Goal: Task Accomplishment & Management: Use online tool/utility

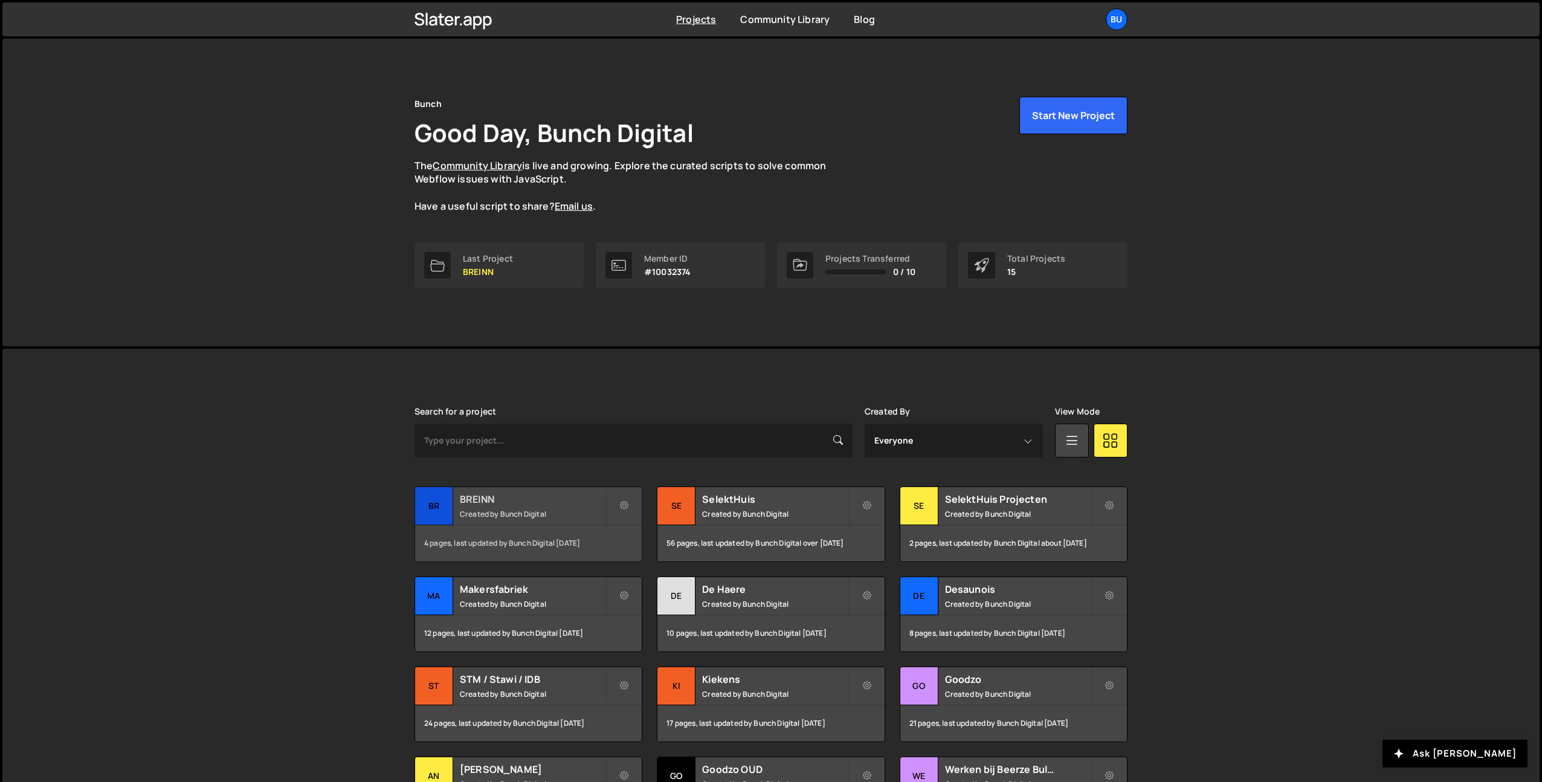
click at [524, 506] on div "BREINN Created by Bunch Digital" at bounding box center [528, 505] width 227 height 37
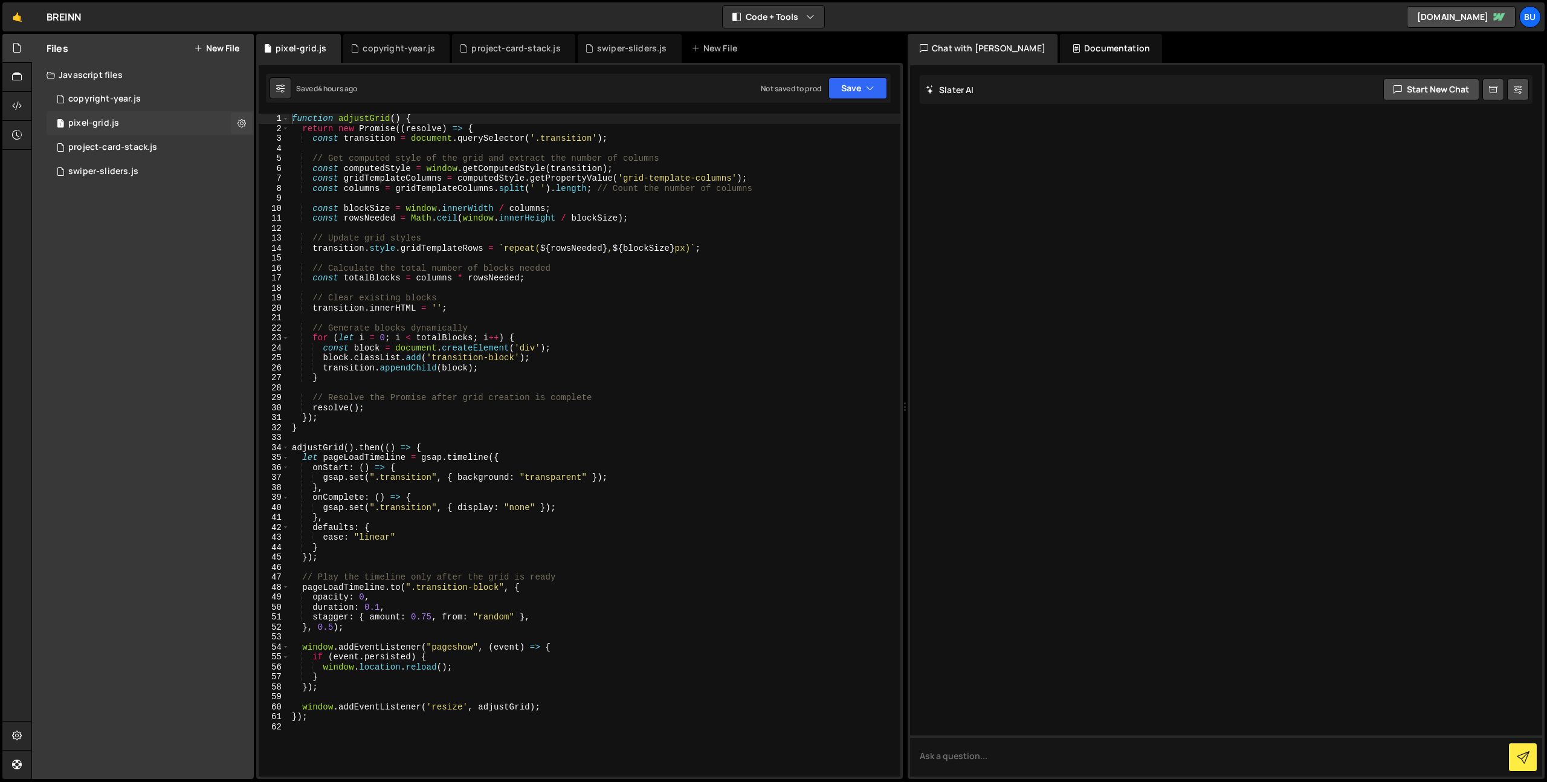
drag, startPoint x: 144, startPoint y: 120, endPoint x: 161, endPoint y: 123, distance: 16.5
click at [145, 121] on div "1 pixel-grid.js 0" at bounding box center [150, 123] width 207 height 24
click at [535, 253] on div "function adjustGrid ( ) { return new Promise (( resolve ) => { const transition…" at bounding box center [594, 455] width 611 height 683
drag, startPoint x: 631, startPoint y: 201, endPoint x: 591, endPoint y: 168, distance: 52.4
click at [631, 201] on div "function adjustGrid ( ) { return new Promise (( resolve ) => { const transition…" at bounding box center [594, 455] width 611 height 683
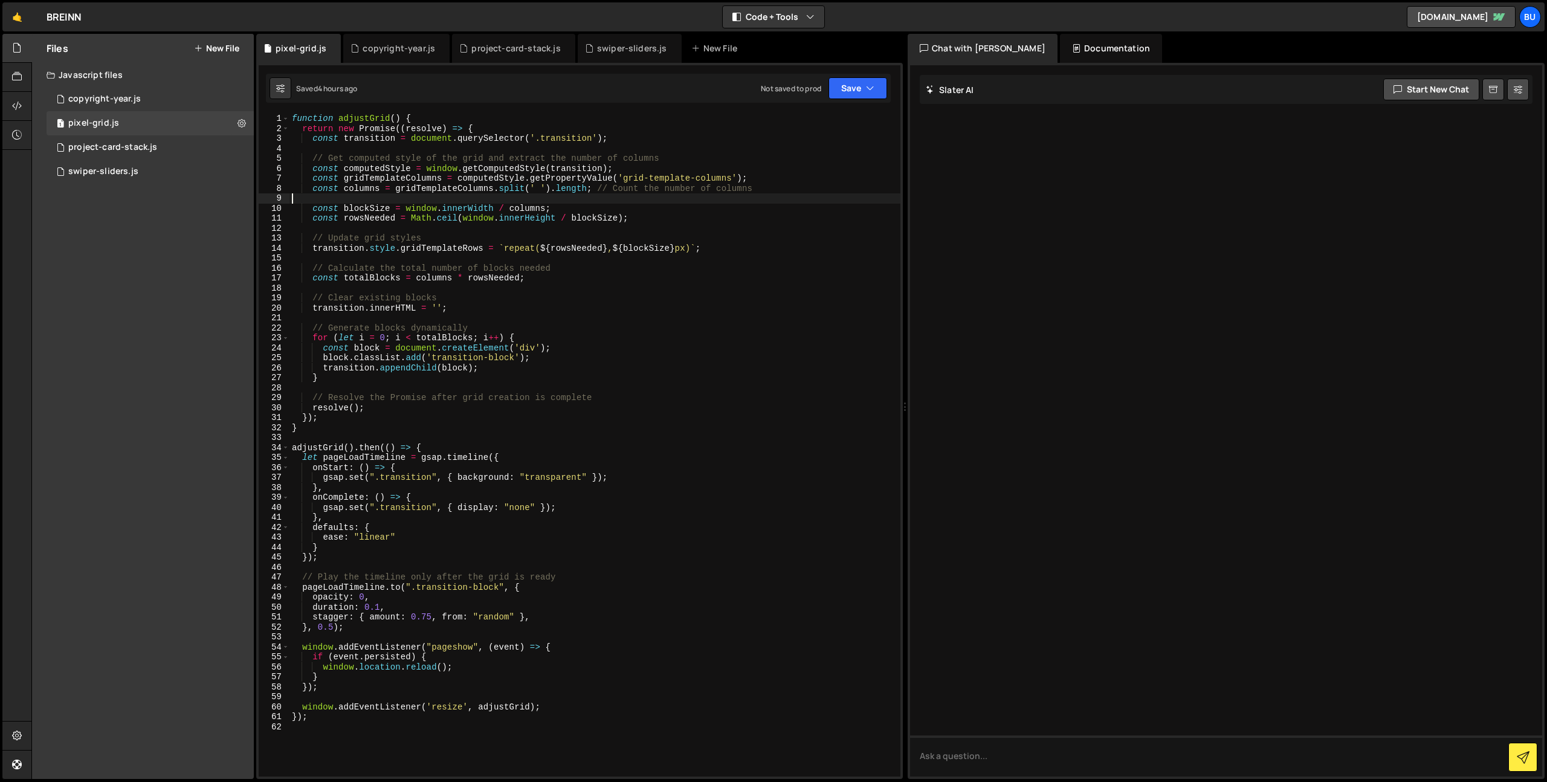
click at [569, 141] on div "function adjustGrid ( ) { return new Promise (( resolve ) => { const transition…" at bounding box center [594, 455] width 611 height 683
drag, startPoint x: 569, startPoint y: 141, endPoint x: 558, endPoint y: 145, distance: 11.7
click at [569, 141] on div "function adjustGrid ( ) { return new Promise (( resolve ) => { const transition…" at bounding box center [594, 455] width 611 height 683
drag, startPoint x: 720, startPoint y: 236, endPoint x: 770, endPoint y: 211, distance: 55.9
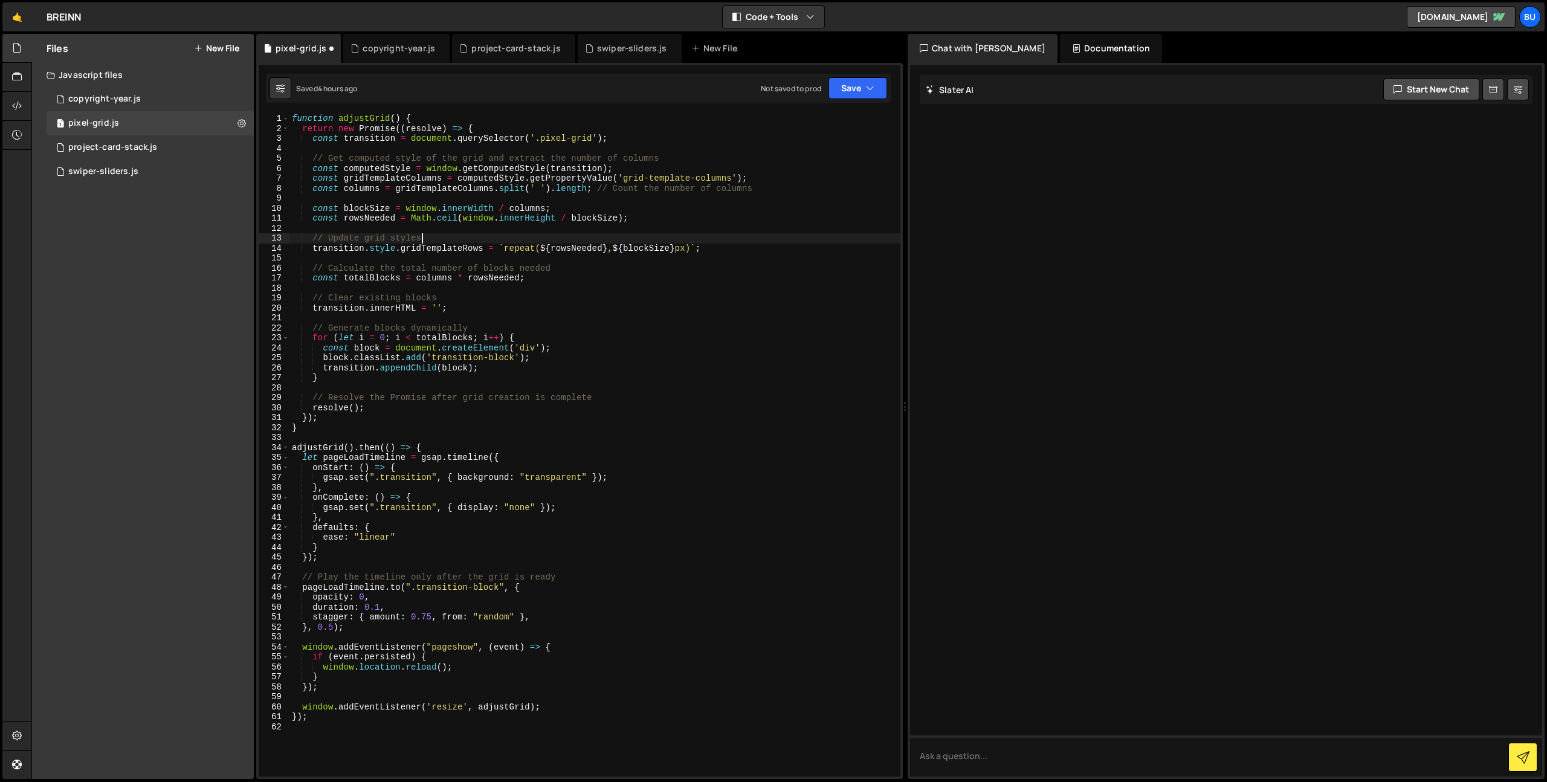
click at [720, 236] on div "function adjustGrid ( ) { return new Promise (( resolve ) => { const transition…" at bounding box center [594, 455] width 611 height 683
click at [785, 216] on div "function adjustGrid ( ) { return new Promise (( resolve ) => { const transition…" at bounding box center [594, 455] width 611 height 683
click at [395, 619] on div "function adjustGrid ( ) { return new Promise (( resolve ) => { const transition…" at bounding box center [594, 455] width 611 height 683
click at [396, 619] on div "function adjustGrid ( ) { return new Promise (( resolve ) => { const transition…" at bounding box center [594, 455] width 611 height 683
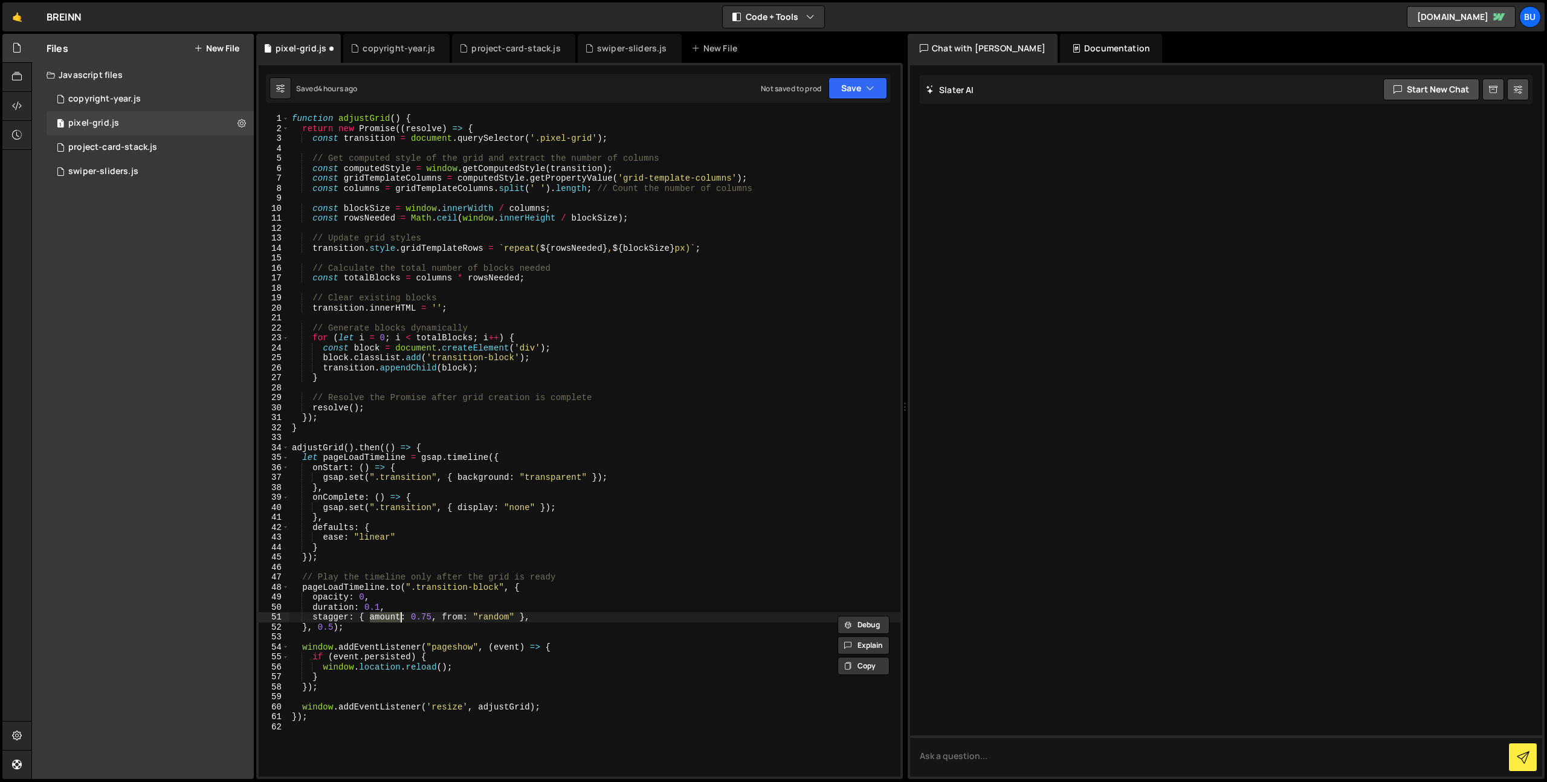
click at [422, 621] on div "function adjustGrid ( ) { return new Promise (( resolve ) => { const transition…" at bounding box center [594, 455] width 611 height 683
click at [472, 622] on div "function adjustGrid ( ) { return new Promise (( resolve ) => { const transition…" at bounding box center [594, 455] width 611 height 683
click at [513, 616] on div "function adjustGrid ( ) { return new Promise (( resolve ) => { const transition…" at bounding box center [594, 455] width 611 height 683
drag, startPoint x: 582, startPoint y: 609, endPoint x: 583, endPoint y: 573, distance: 35.7
click at [582, 607] on div "function adjustGrid ( ) { return new Promise (( resolve ) => { const transition…" at bounding box center [594, 455] width 611 height 683
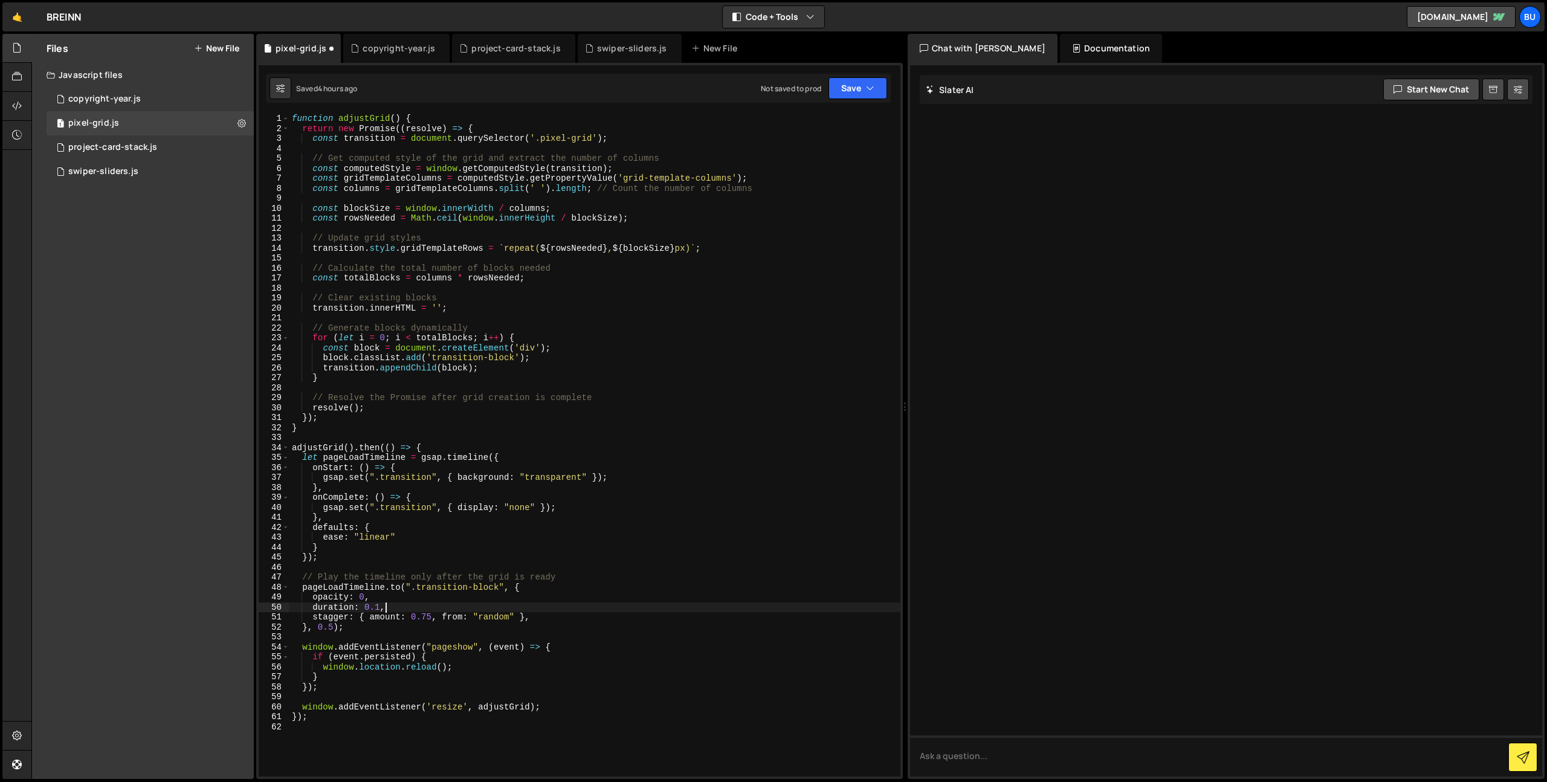
scroll to position [0, 6]
click at [509, 355] on div "function adjustGrid ( ) { return new Promise (( resolve ) => { const transition…" at bounding box center [594, 455] width 611 height 683
type textarea "block.classList.add('transition-block');"
click at [580, 320] on div "function adjustGrid ( ) { return new Promise (( resolve ) => { const transition…" at bounding box center [594, 455] width 611 height 683
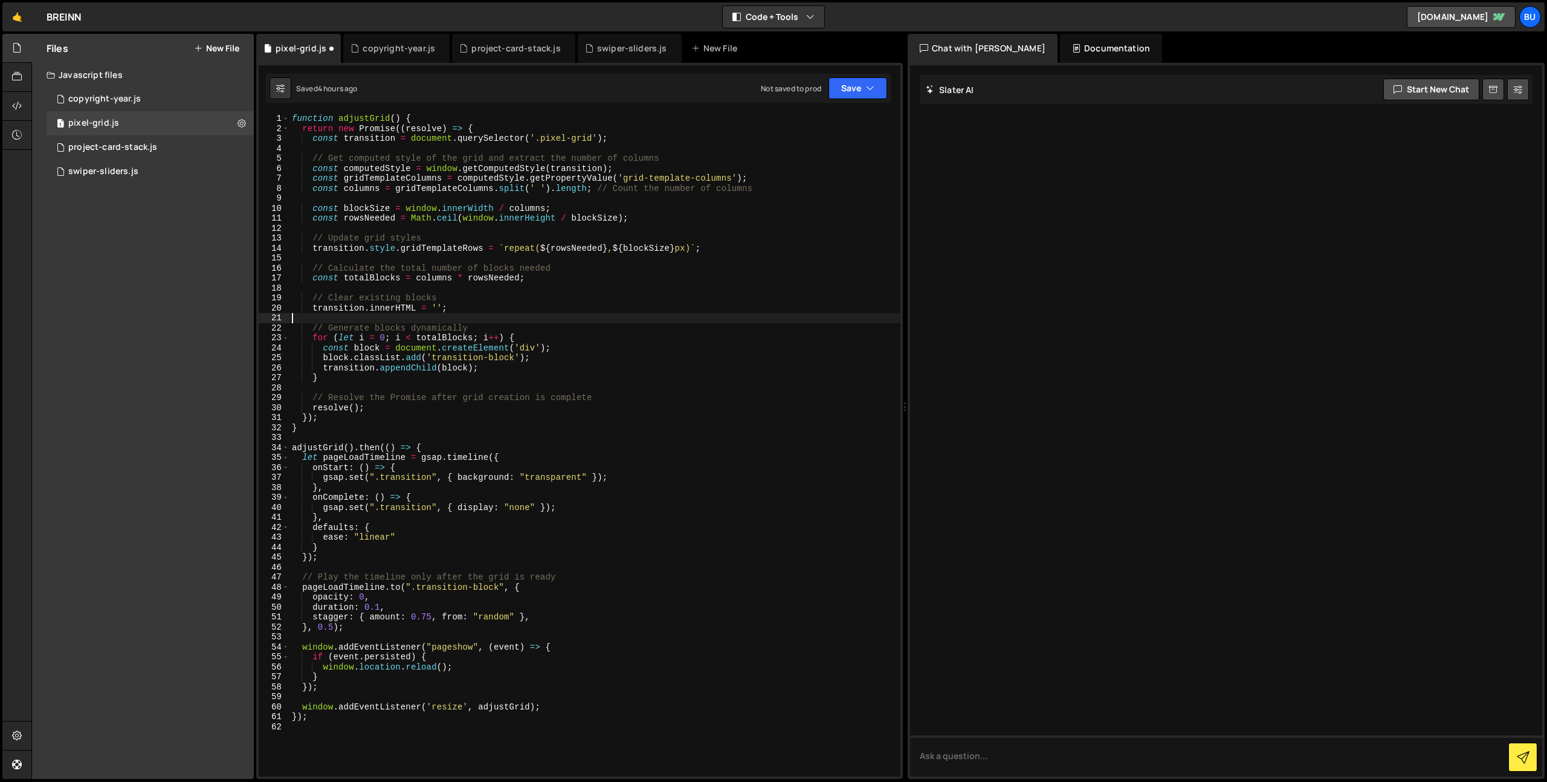
click at [551, 143] on div "function adjustGrid ( ) { return new Promise (( resolve ) => { const transition…" at bounding box center [594, 455] width 611 height 683
drag, startPoint x: 551, startPoint y: 143, endPoint x: 582, endPoint y: 141, distance: 31.5
click at [583, 141] on div "function adjustGrid ( ) { return new Promise (( resolve ) => { const transition…" at bounding box center [594, 455] width 611 height 683
click at [459, 356] on div "function adjustGrid ( ) { return new Promise (( resolve ) => { const transition…" at bounding box center [594, 455] width 611 height 683
drag, startPoint x: 459, startPoint y: 357, endPoint x: 490, endPoint y: 355, distance: 30.9
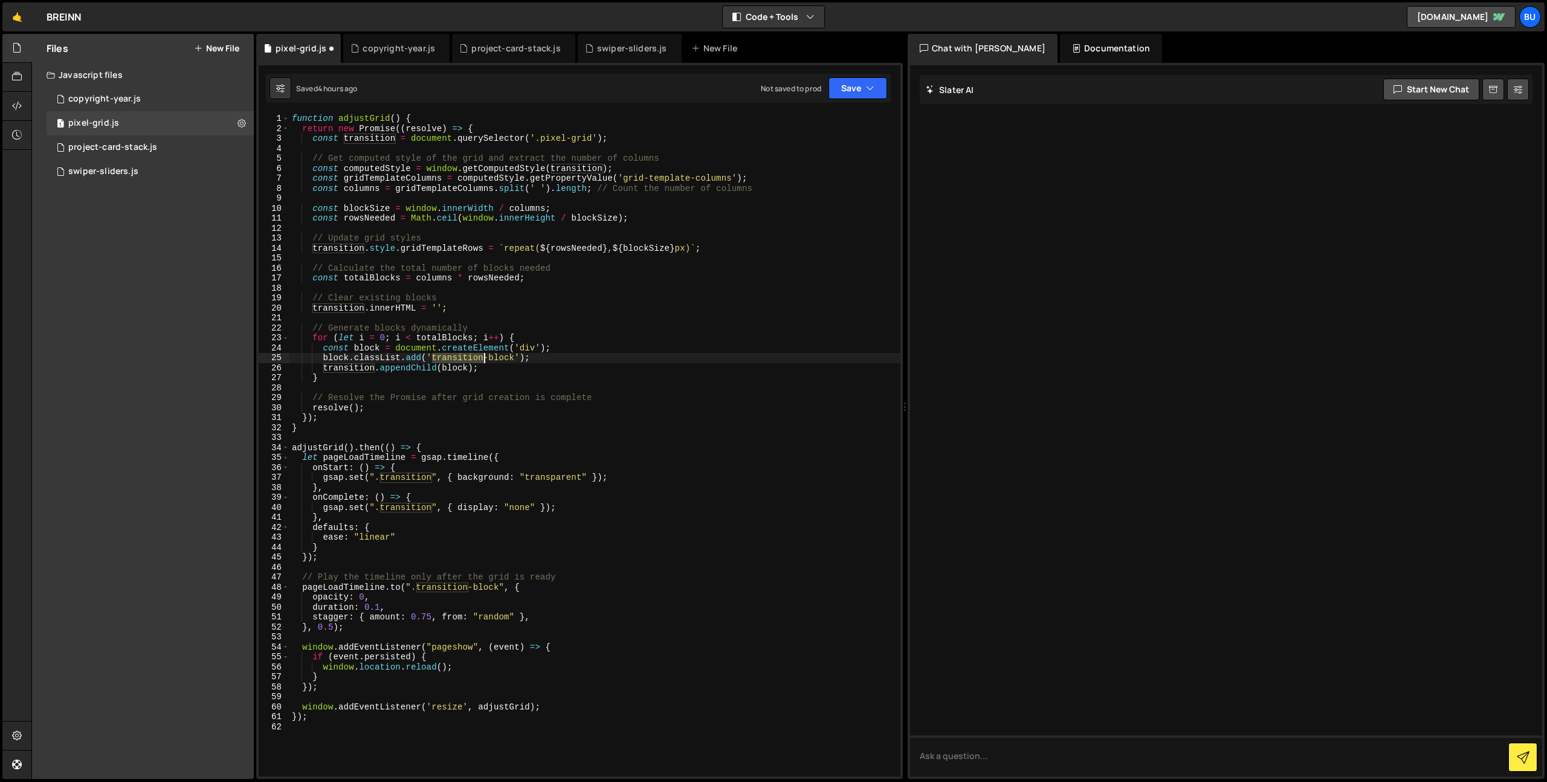
click at [490, 358] on div "function adjustGrid ( ) { return new Promise (( resolve ) => { const transition…" at bounding box center [594, 455] width 611 height 683
click at [596, 170] on div "function adjustGrid ( ) { return new Promise (( resolve ) => { const transition…" at bounding box center [594, 455] width 611 height 683
click at [593, 138] on div "function adjustGrid ( ) { return new Promise (( resolve ) => { const transition…" at bounding box center [594, 455] width 611 height 683
click at [462, 353] on div "function adjustGrid ( ) { return new Promise (( resolve ) => { const transition…" at bounding box center [594, 455] width 611 height 683
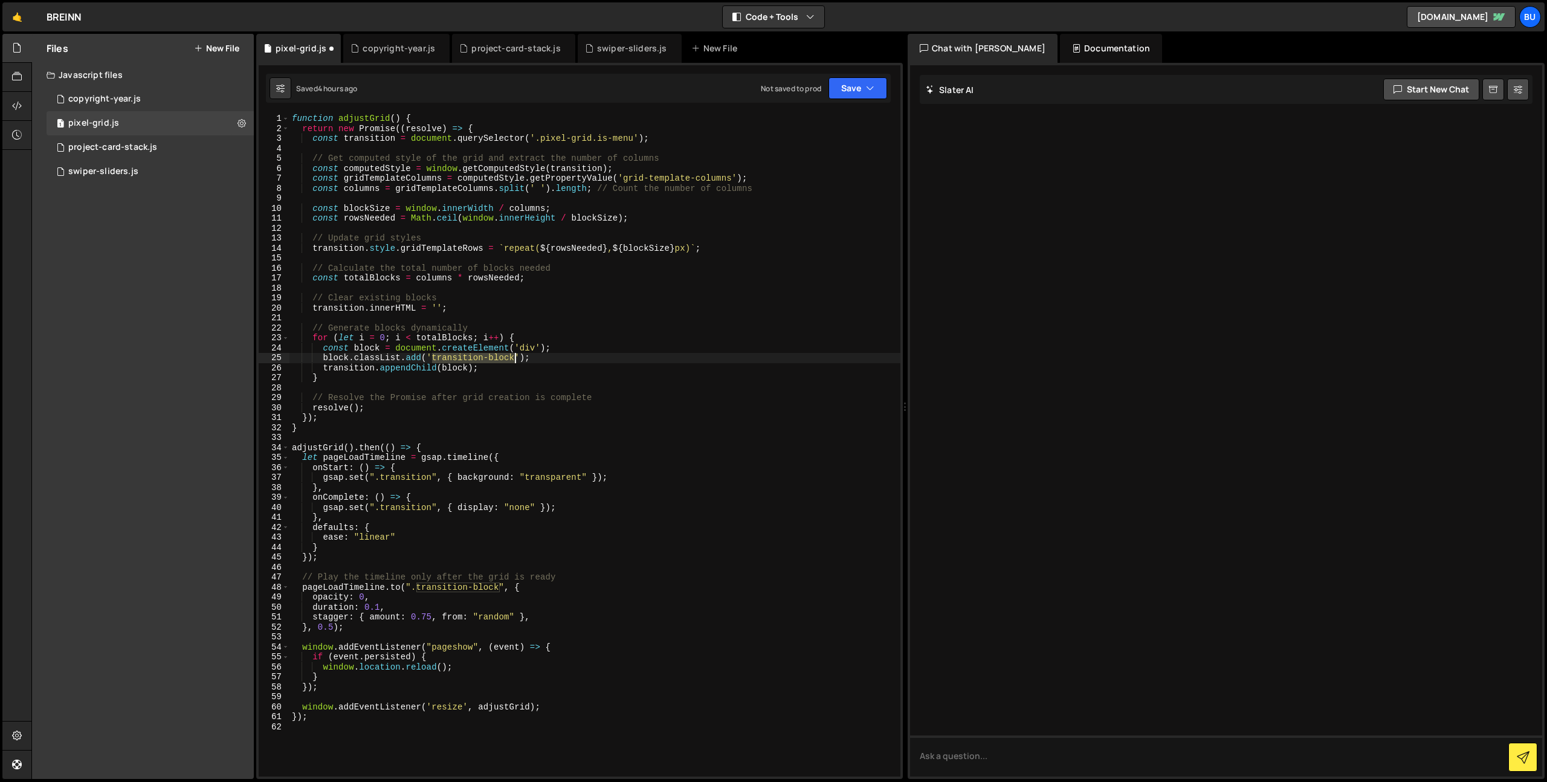
drag, startPoint x: 463, startPoint y: 353, endPoint x: 504, endPoint y: 353, distance: 41.1
click at [512, 354] on div "function adjustGrid ( ) { return new Promise (( resolve ) => { const transition…" at bounding box center [594, 455] width 611 height 683
click at [538, 370] on div "function adjustGrid ( ) { return new Promise (( resolve ) => { const transition…" at bounding box center [594, 455] width 611 height 683
click at [459, 359] on div "function adjustGrid ( ) { return new Promise (( resolve ) => { const transition…" at bounding box center [594, 455] width 611 height 683
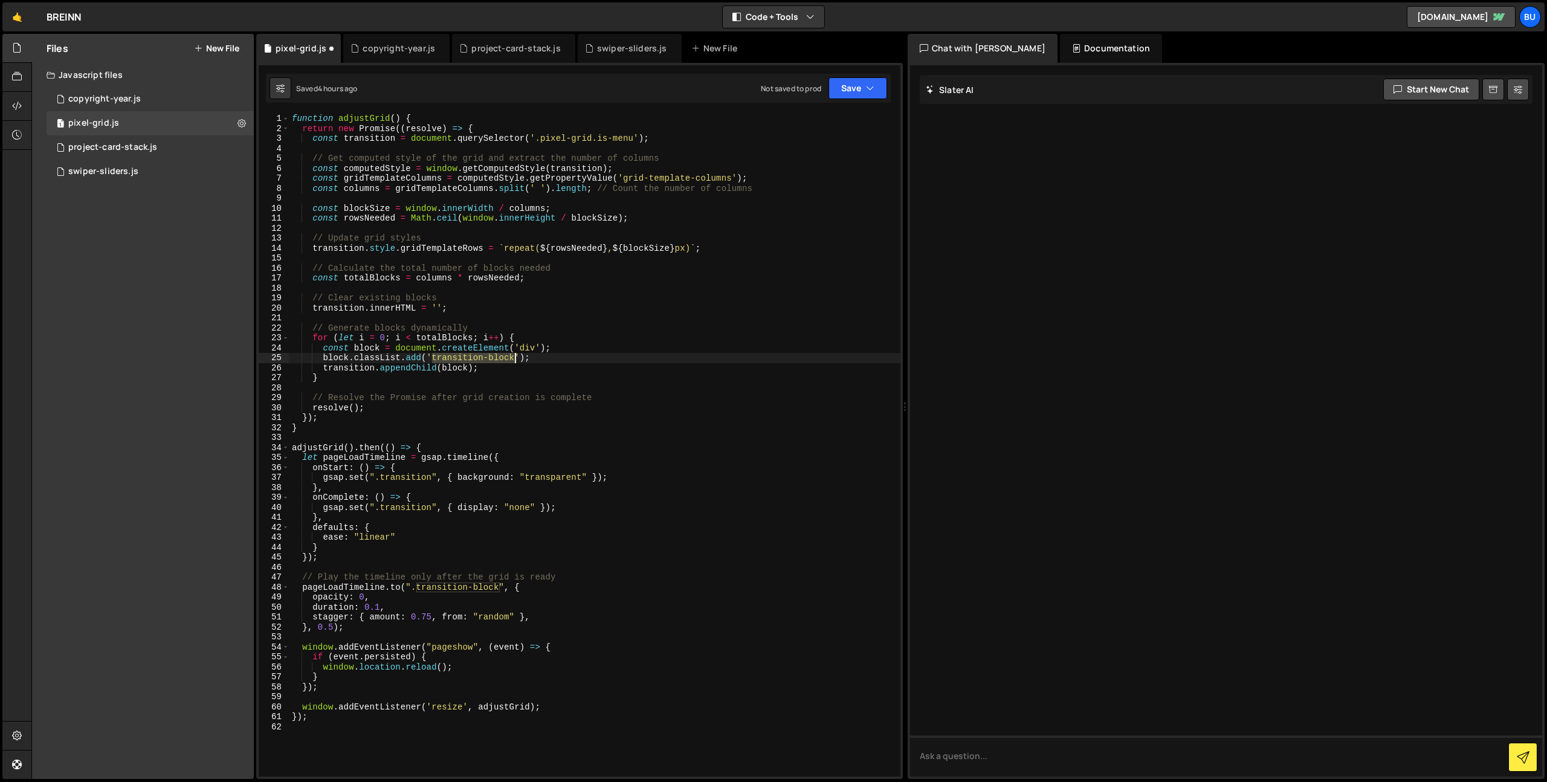
drag, startPoint x: 459, startPoint y: 359, endPoint x: 495, endPoint y: 358, distance: 36.3
click at [497, 359] on div "function adjustGrid ( ) { return new Promise (( resolve ) => { const transition…" at bounding box center [594, 455] width 611 height 683
paste textarea "pixel-grid"
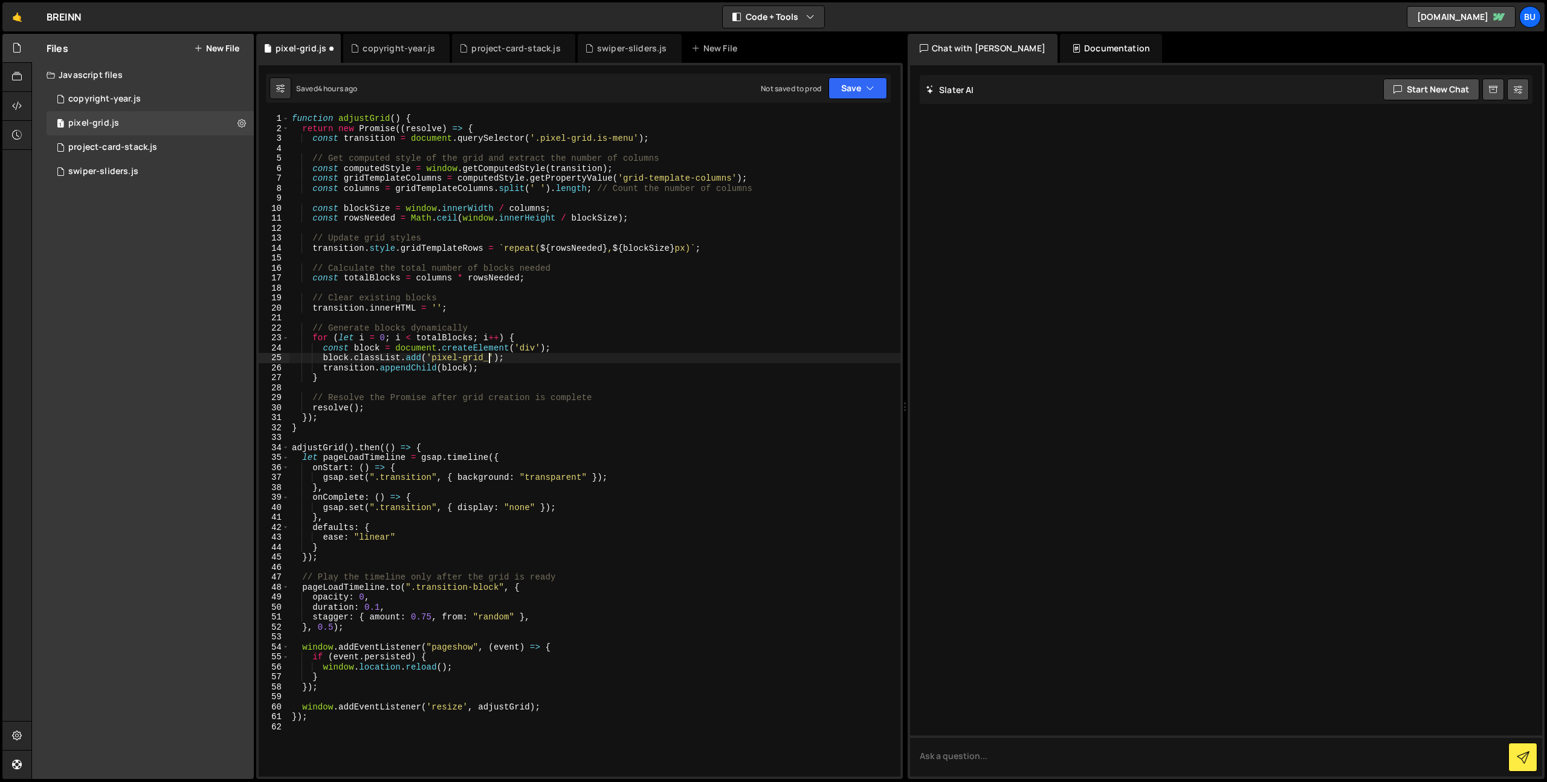
click at [540, 357] on div "function adjustGrid ( ) { return new Promise (( resolve ) => { const transition…" at bounding box center [594, 455] width 611 height 683
click at [459, 357] on div "function adjustGrid ( ) { return new Promise (( resolve ) => { const transition…" at bounding box center [594, 455] width 611 height 683
click at [511, 358] on div "function adjustGrid ( ) { return new Promise (( resolve ) => { const transition…" at bounding box center [594, 455] width 611 height 683
click at [524, 356] on div "function adjustGrid ( ) { return new Promise (( resolve ) => { const transition…" at bounding box center [594, 455] width 611 height 683
click at [442, 360] on div "function adjustGrid ( ) { return new Promise (( resolve ) => { const transition…" at bounding box center [594, 455] width 611 height 683
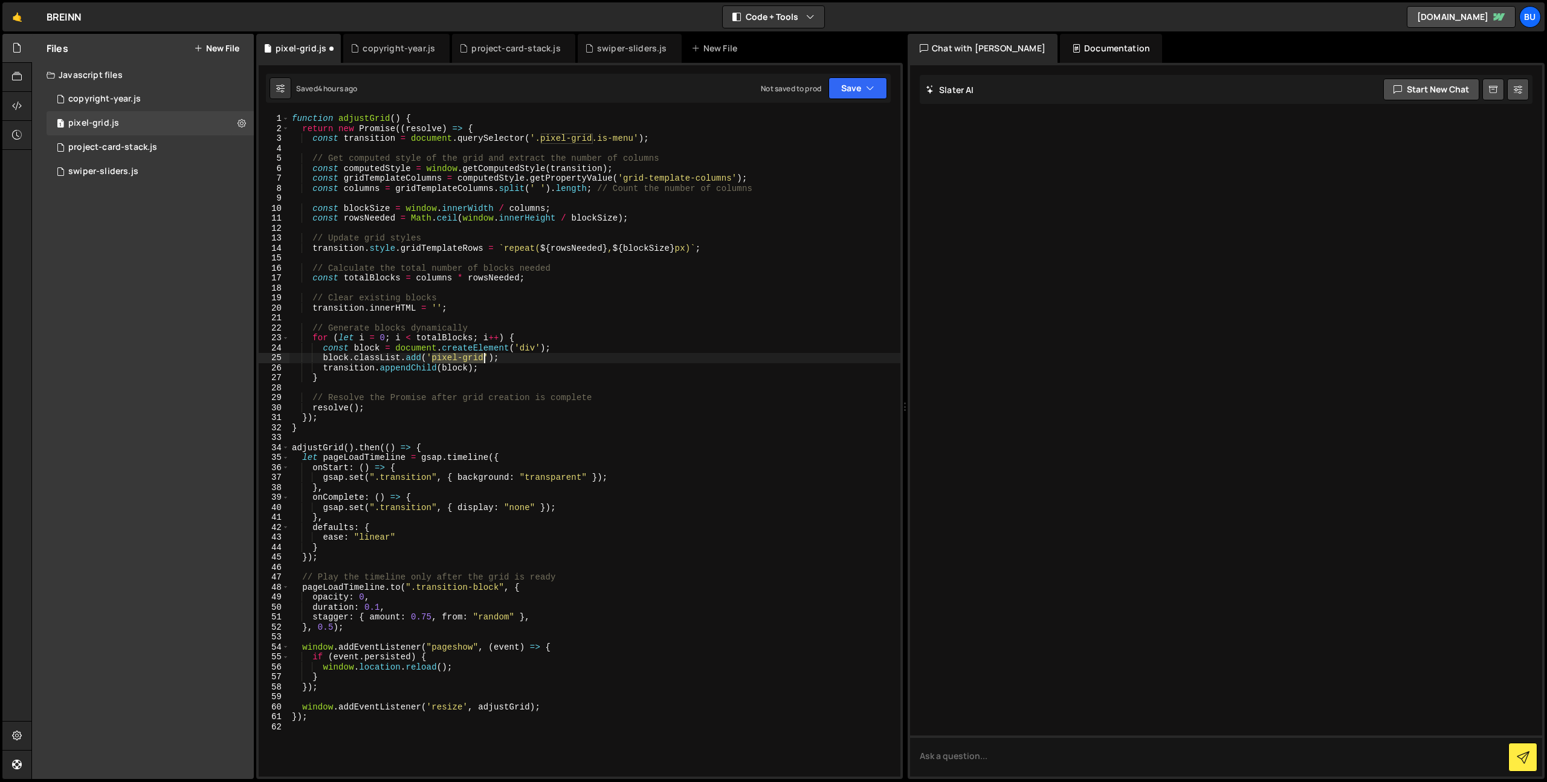
drag, startPoint x: 442, startPoint y: 360, endPoint x: 471, endPoint y: 356, distance: 29.2
click at [476, 357] on div "function adjustGrid ( ) { return new Promise (( resolve ) => { const transition…" at bounding box center [594, 455] width 611 height 683
paste textarea "_fill"
click at [741, 333] on div "function adjustGrid ( ) { return new Promise (( resolve ) => { const transition…" at bounding box center [594, 455] width 611 height 683
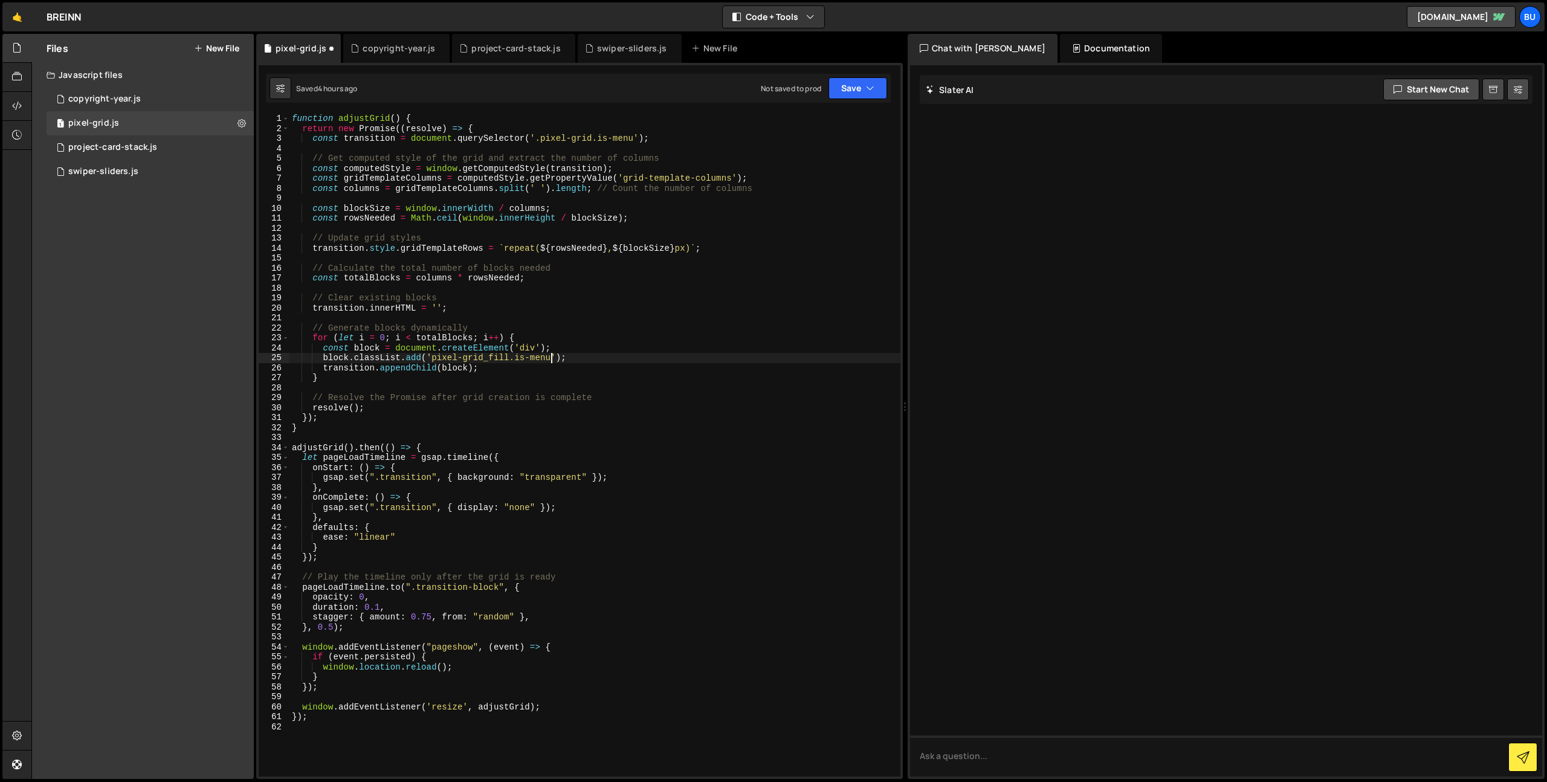
scroll to position [0, 15]
drag, startPoint x: 535, startPoint y: 141, endPoint x: 612, endPoint y: 142, distance: 77.3
click at [636, 138] on div "function adjustGrid ( ) { return new Promise (( resolve ) => { const transition…" at bounding box center [594, 455] width 611 height 683
drag, startPoint x: 792, startPoint y: 300, endPoint x: 791, endPoint y: 275, distance: 24.8
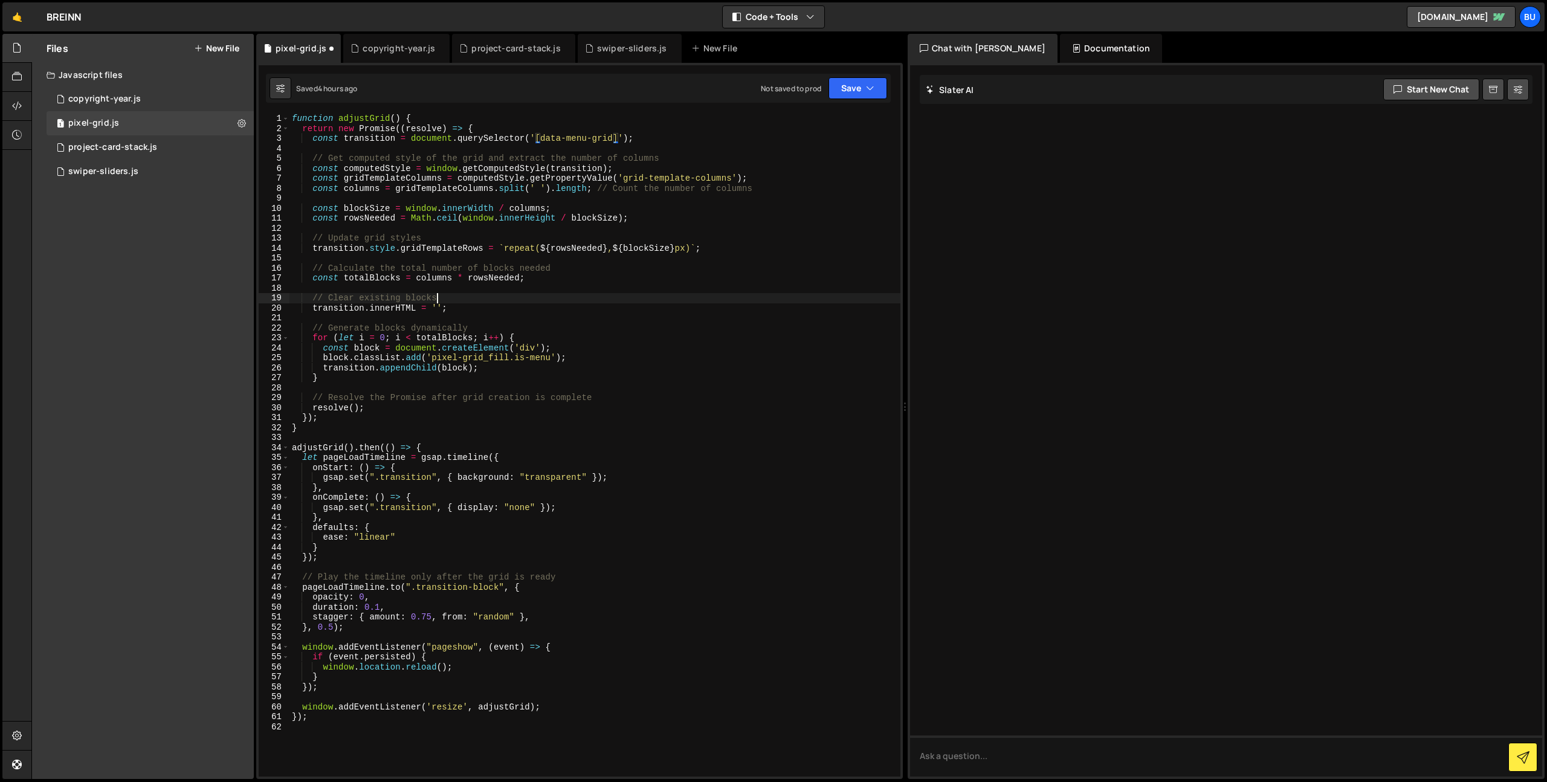
click at [790, 300] on div "function adjustGrid ( ) { return new Promise (( resolve ) => { const transition…" at bounding box center [594, 455] width 611 height 683
drag, startPoint x: 823, startPoint y: 242, endPoint x: 853, endPoint y: 133, distance: 113.5
click at [823, 242] on div "function adjustGrid ( ) { return new Promise (( resolve ) => { const transition…" at bounding box center [594, 455] width 611 height 683
type textarea "// Update grid styles"
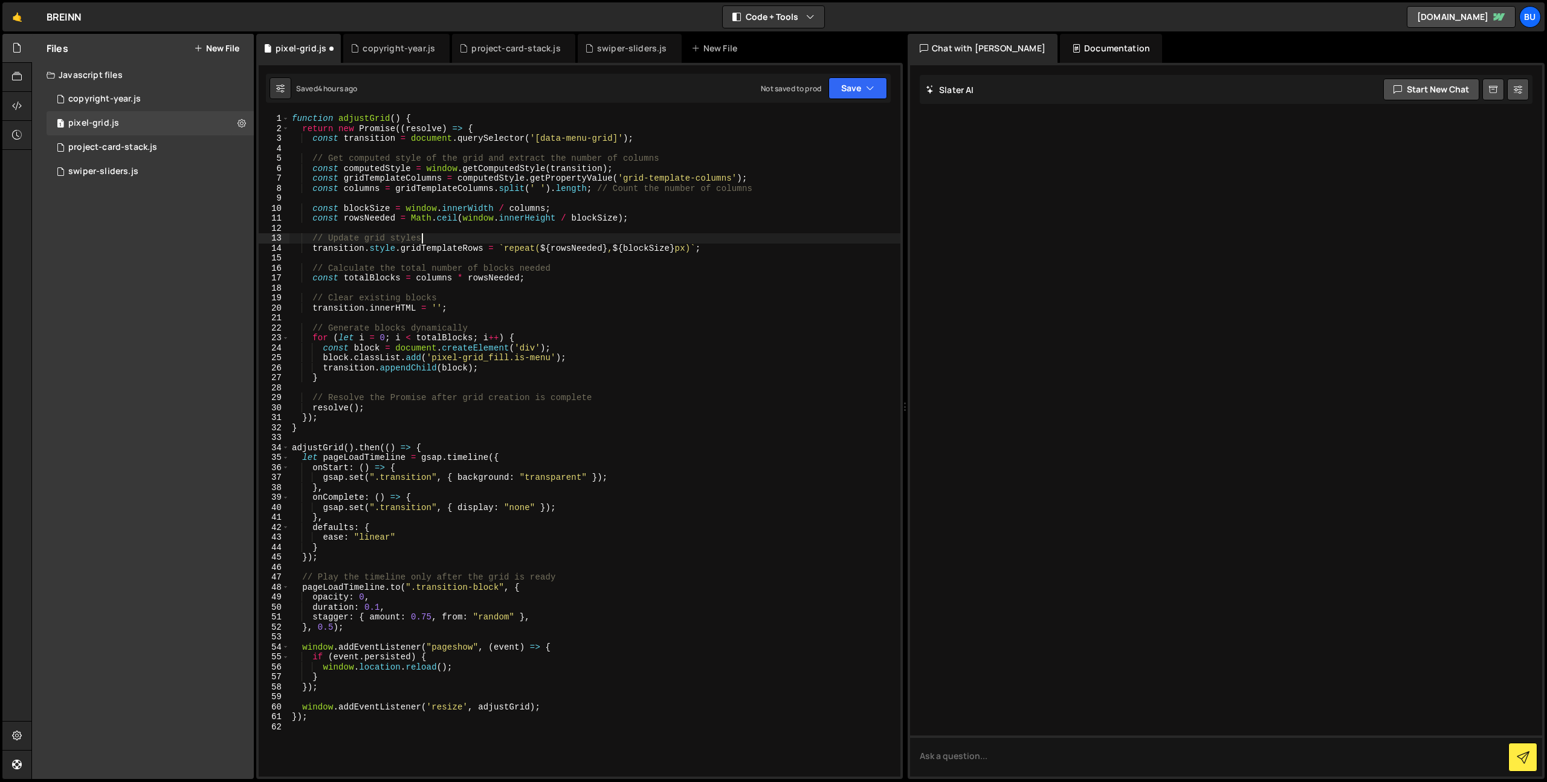
click at [685, 322] on div "function adjustGrid ( ) { return new Promise (( resolve ) => { const transition…" at bounding box center [594, 455] width 611 height 683
click at [759, 244] on div "function adjustGrid ( ) { return new Promise (( resolve ) => { const transition…" at bounding box center [594, 455] width 611 height 683
click at [701, 304] on div "function adjustGrid ( ) { return new Promise (( resolve ) => { const transition…" at bounding box center [594, 455] width 611 height 683
click at [755, 243] on div "function adjustGrid ( ) { return new Promise (( resolve ) => { const transition…" at bounding box center [594, 455] width 611 height 683
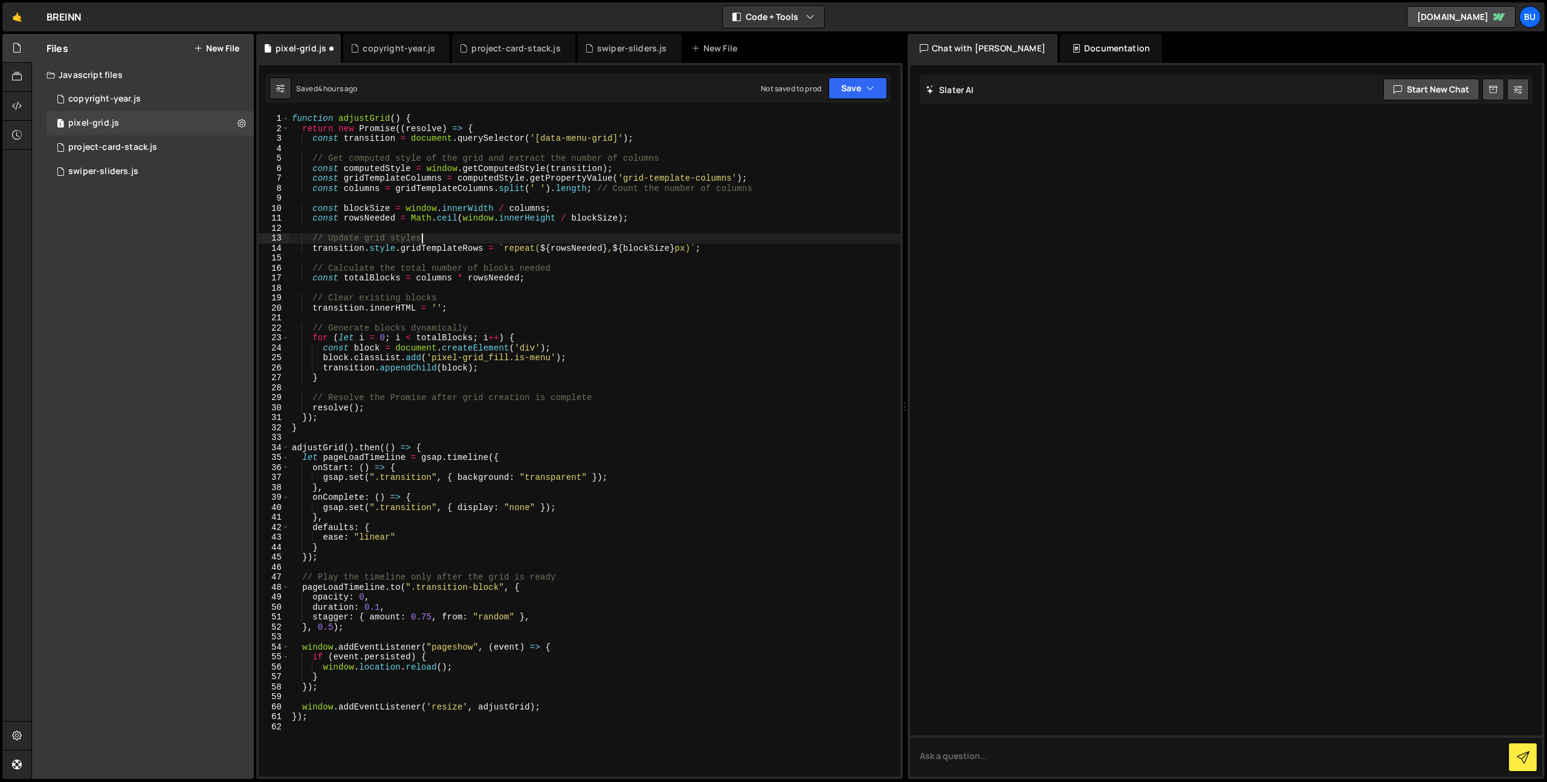
click at [706, 234] on div "function adjustGrid ( ) { return new Promise (( resolve ) => { const transition…" at bounding box center [594, 455] width 611 height 683
drag, startPoint x: 595, startPoint y: 181, endPoint x: 585, endPoint y: 165, distance: 19.0
click at [595, 181] on div "function adjustGrid ( ) { return new Promise (( resolve ) => { const transition…" at bounding box center [594, 455] width 611 height 683
click at [547, 139] on div "function adjustGrid ( ) { return new Promise (( resolve ) => { const transition…" at bounding box center [594, 455] width 611 height 683
click at [632, 137] on div "function adjustGrid ( ) { return new Promise (( resolve ) => { const transition…" at bounding box center [594, 455] width 611 height 683
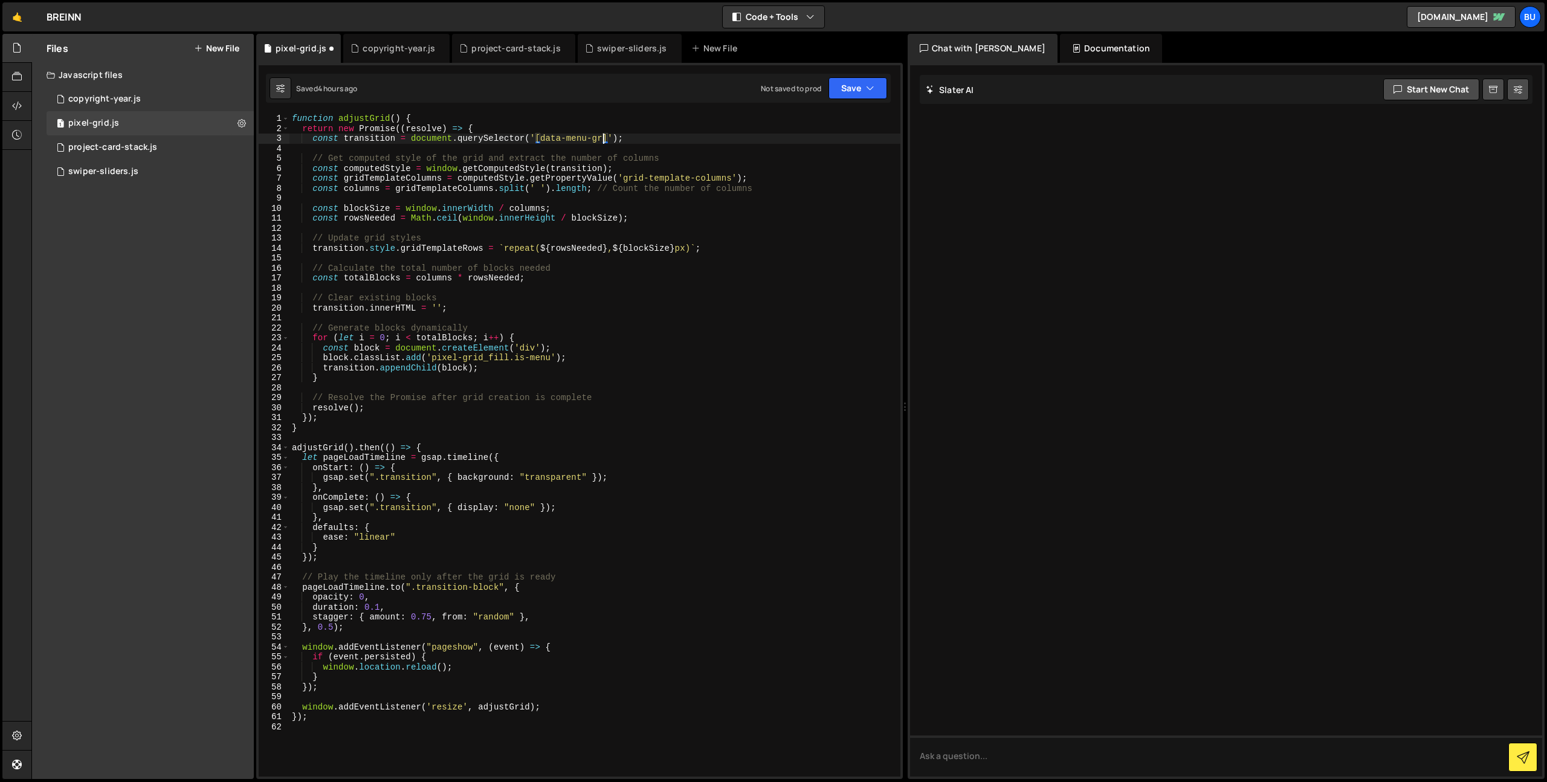
scroll to position [0, 22]
click at [763, 334] on div "function adjustGrid ( ) { return new Promise (( resolve ) => { const transition…" at bounding box center [594, 455] width 611 height 683
click at [818, 237] on div "function adjustGrid ( ) { return new Promise (( resolve ) => { const transition…" at bounding box center [594, 455] width 611 height 683
drag, startPoint x: 535, startPoint y: 138, endPoint x: 617, endPoint y: 139, distance: 82.2
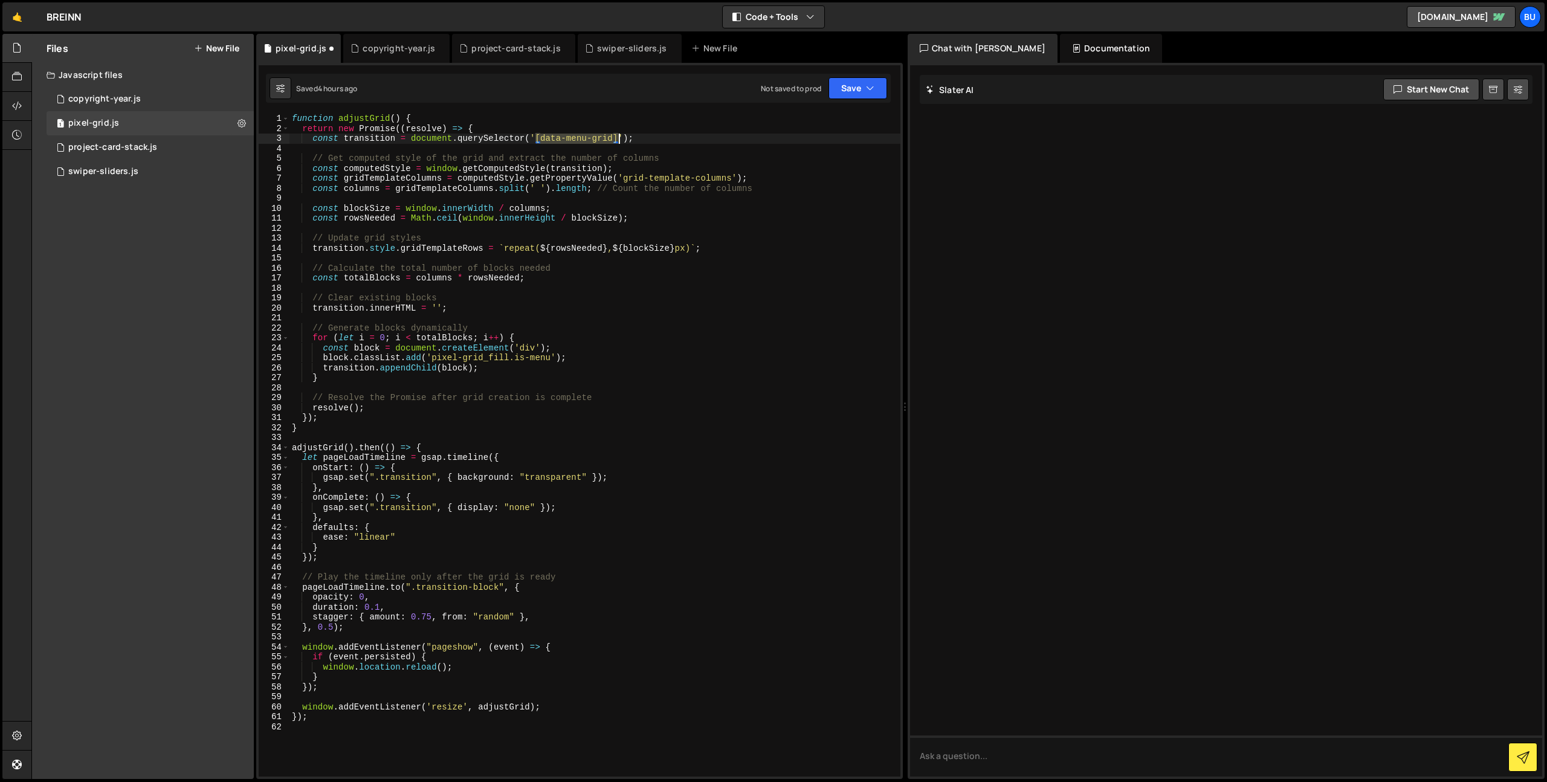
click at [619, 139] on div "function adjustGrid ( ) { return new Promise (( resolve ) => { const transition…" at bounding box center [594, 455] width 611 height 683
drag, startPoint x: 373, startPoint y: 480, endPoint x: 430, endPoint y: 477, distance: 56.8
click at [429, 477] on div "function adjustGrid ( ) { return new Promise (( resolve ) => { const transition…" at bounding box center [594, 455] width 611 height 683
click at [435, 477] on div "function adjustGrid ( ) { return new Promise (( resolve ) => { const transition…" at bounding box center [594, 455] width 611 height 683
paste textarea "[data-menu-grid]"
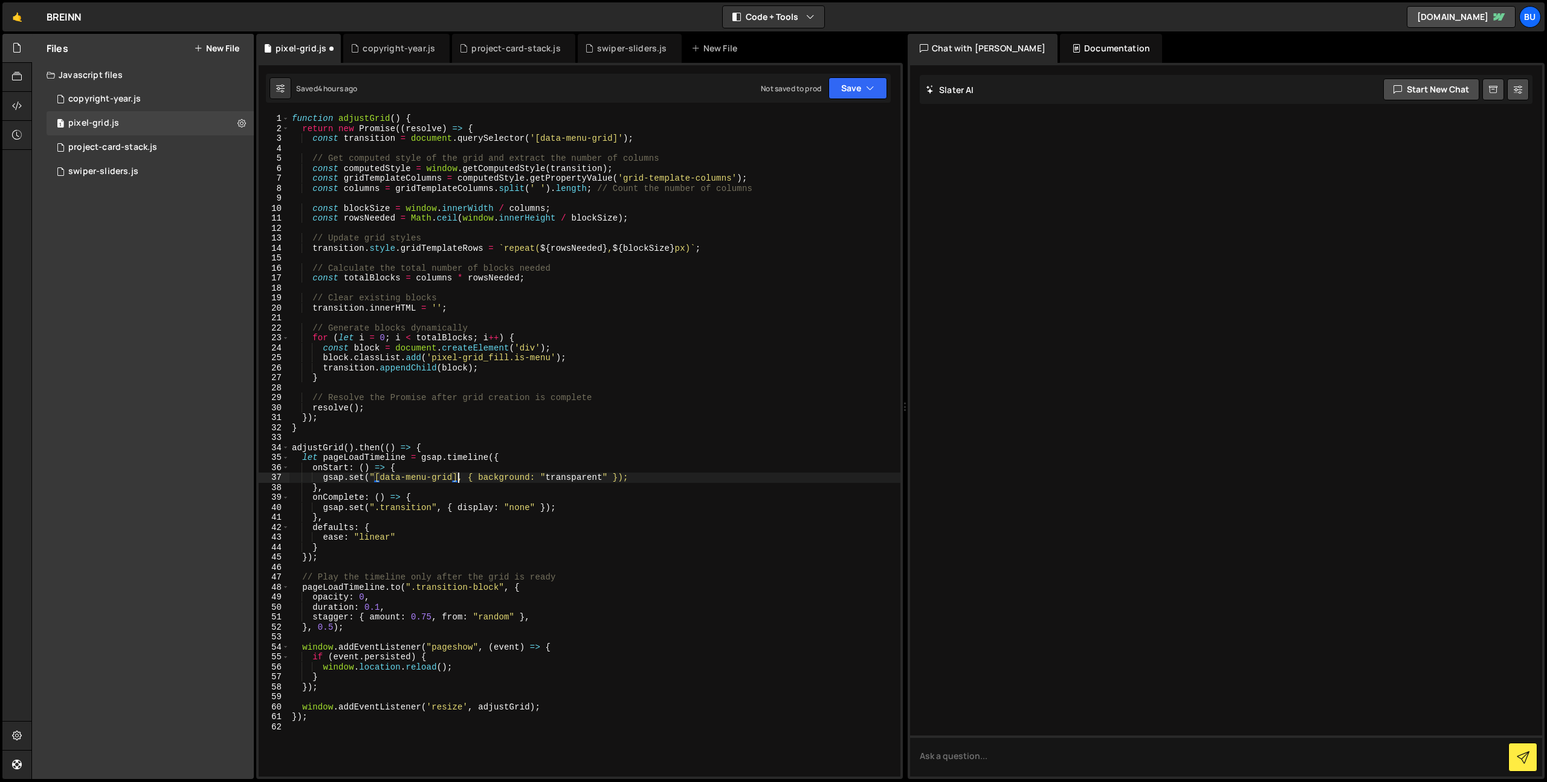
scroll to position [0, 11]
click at [401, 506] on div "function adjustGrid ( ) { return new Promise (( resolve ) => { const transition…" at bounding box center [594, 455] width 611 height 683
drag, startPoint x: 401, startPoint y: 506, endPoint x: 379, endPoint y: 494, distance: 24.6
click at [401, 506] on div "function adjustGrid ( ) { return new Promise (( resolve ) => { const transition…" at bounding box center [594, 455] width 611 height 683
paste textarea "[data-menu-grid]"
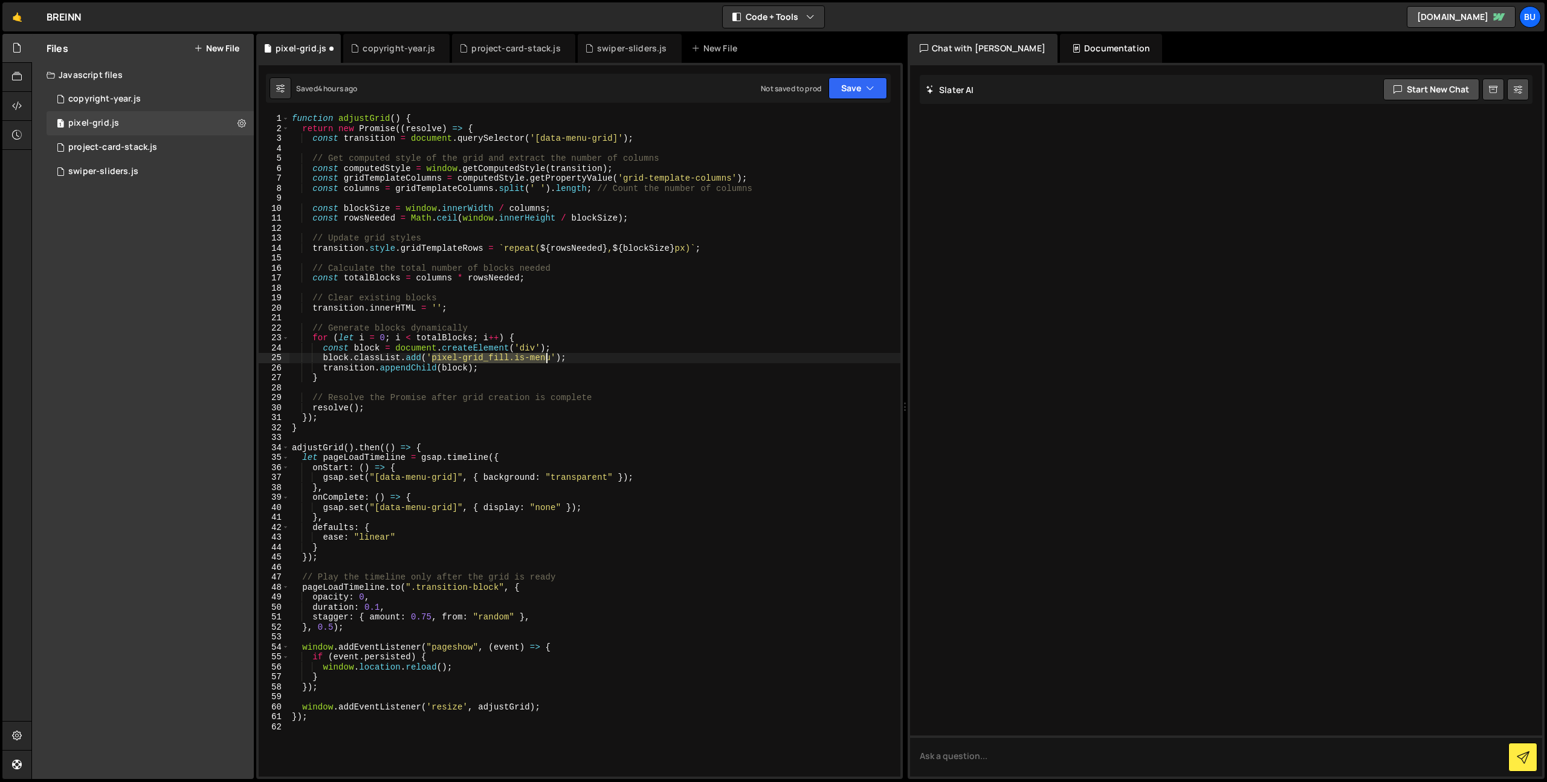
drag, startPoint x: 430, startPoint y: 359, endPoint x: 551, endPoint y: 358, distance: 120.9
click at [551, 358] on div "function adjustGrid ( ) { return new Promise (( resolve ) => { const transition…" at bounding box center [594, 455] width 611 height 683
click at [451, 592] on div "function adjustGrid ( ) { return new Promise (( resolve ) => { const transition…" at bounding box center [594, 455] width 611 height 683
drag, startPoint x: 451, startPoint y: 592, endPoint x: 485, endPoint y: 586, distance: 34.3
click at [491, 587] on div "function adjustGrid ( ) { return new Promise (( resolve ) => { const transition…" at bounding box center [594, 455] width 611 height 683
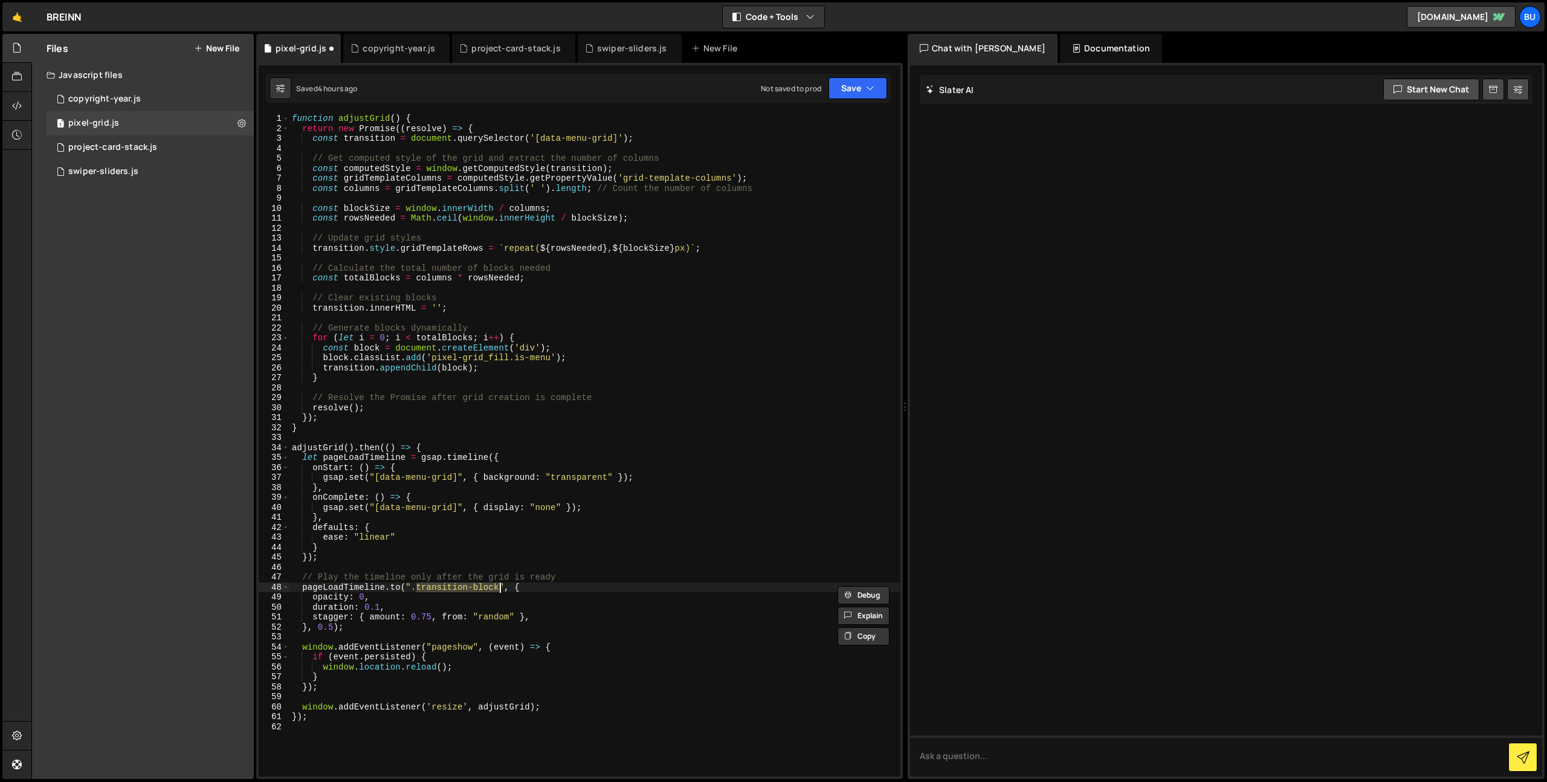
paste textarea "pixel-grid_fill.is-menu"
click at [599, 582] on div "function adjustGrid ( ) { return new Promise (( resolve ) => { const transition…" at bounding box center [594, 455] width 611 height 683
click at [625, 589] on div "function adjustGrid ( ) { return new Promise (( resolve ) => { const transition…" at bounding box center [594, 445] width 611 height 663
click at [602, 608] on div "function adjustGrid ( ) { return new Promise (( resolve ) => { const transition…" at bounding box center [594, 455] width 611 height 683
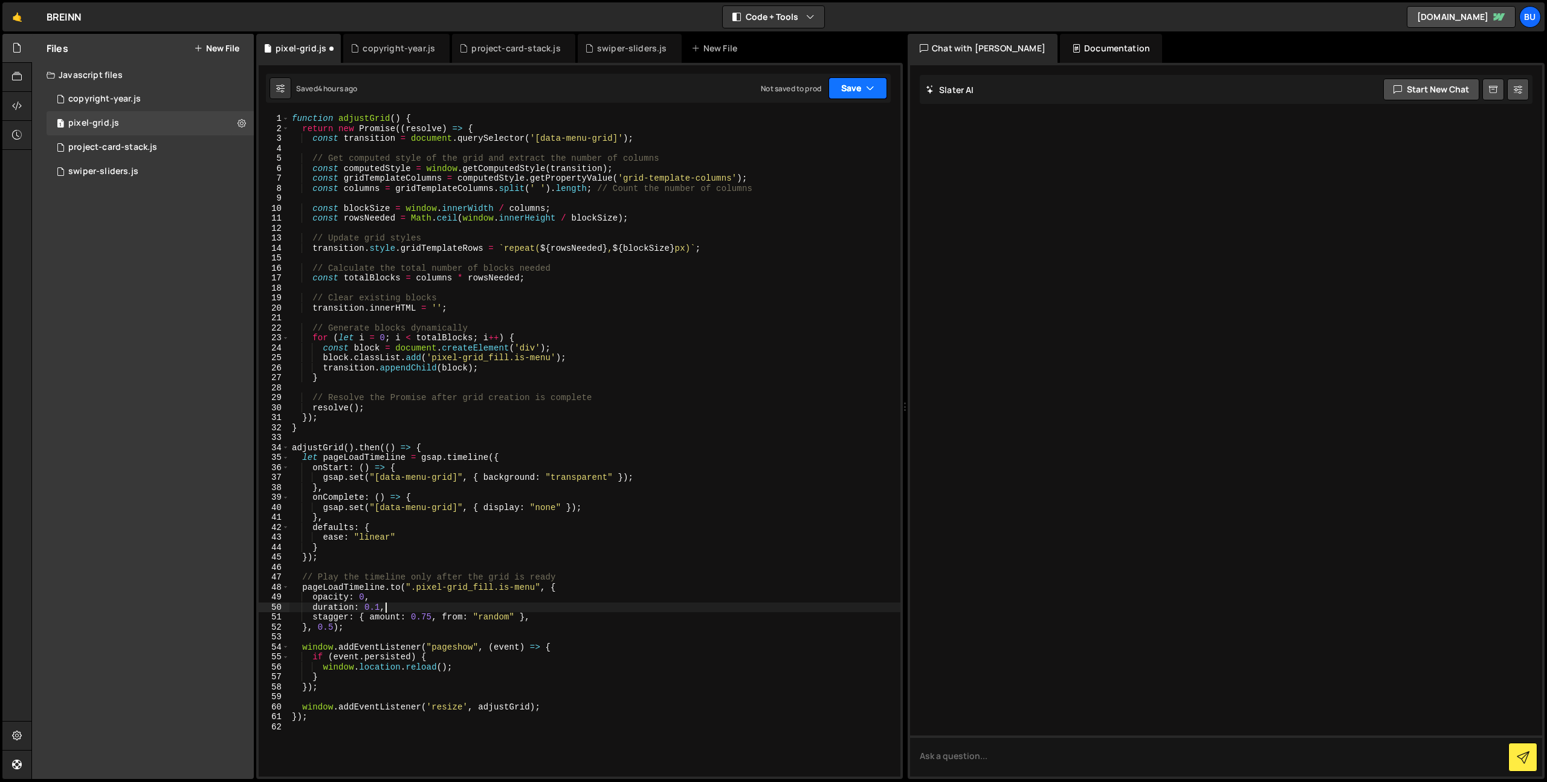
click at [863, 92] on button "Save" at bounding box center [857, 88] width 59 height 22
click at [827, 120] on div "Save to Staging S" at bounding box center [817, 118] width 126 height 12
click at [513, 355] on div "function adjustGrid ( ) { return new Promise (( resolve ) => { const transition…" at bounding box center [594, 455] width 611 height 683
drag, startPoint x: 864, startPoint y: 87, endPoint x: 859, endPoint y: 104, distance: 17.8
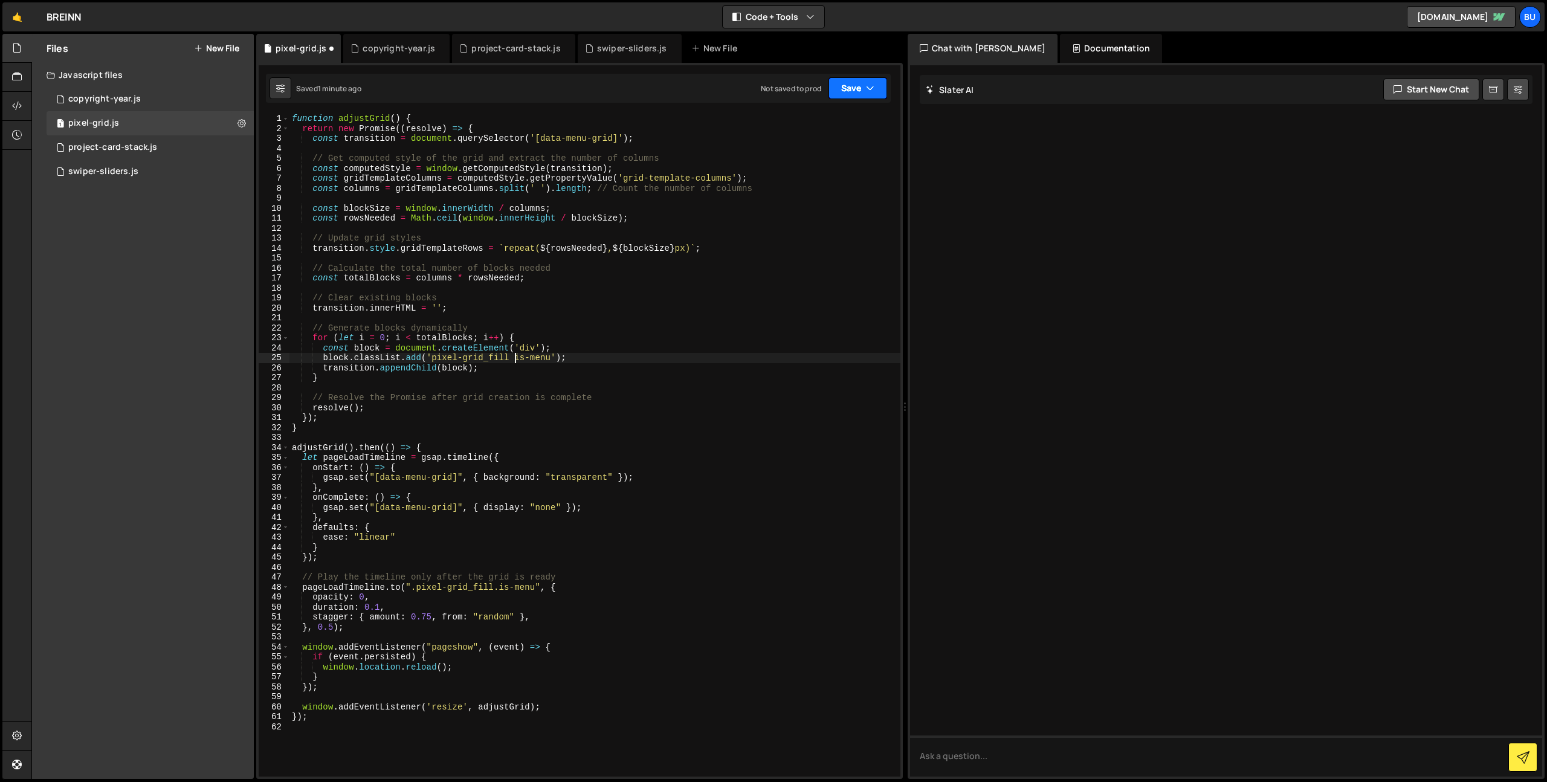
click at [863, 88] on button "Save" at bounding box center [857, 88] width 59 height 22
click at [838, 129] on div "Saved 1 minute ago" at bounding box center [817, 131] width 126 height 15
click at [611, 350] on div "function adjustGrid ( ) { return new Promise (( resolve ) => { const transition…" at bounding box center [594, 455] width 611 height 683
click at [537, 420] on div "function adjustGrid ( ) { return new Promise (( resolve ) => { const transition…" at bounding box center [594, 455] width 611 height 683
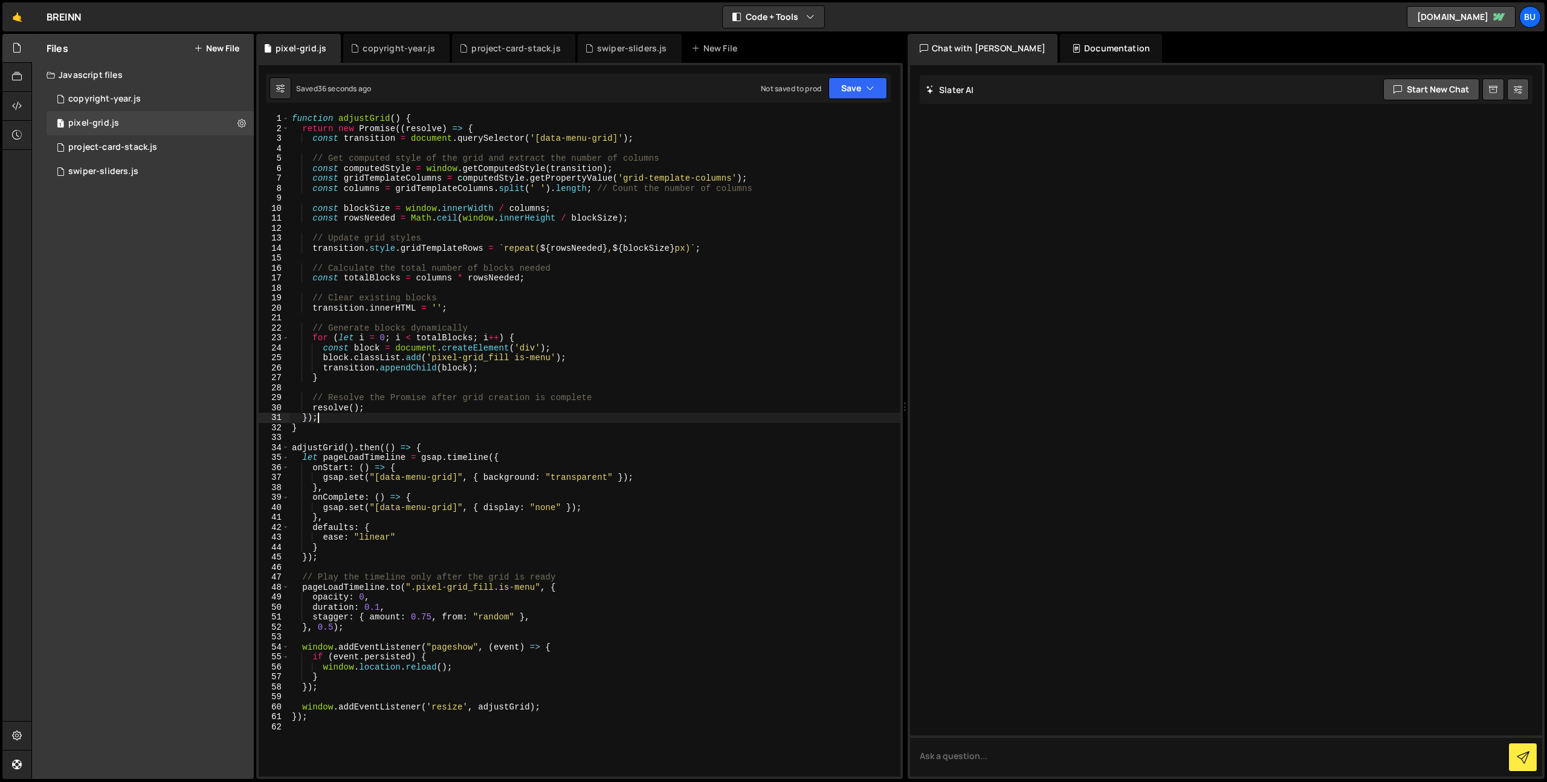
click at [642, 345] on div "function adjustGrid ( ) { return new Promise (( resolve ) => { const transition…" at bounding box center [594, 455] width 611 height 683
click at [551, 411] on div "function adjustGrid ( ) { return new Promise (( resolve ) => { const transition…" at bounding box center [594, 455] width 611 height 683
drag, startPoint x: 512, startPoint y: 360, endPoint x: 529, endPoint y: 344, distance: 23.1
click at [512, 360] on div "function adjustGrid ( ) { return new Promise (( resolve ) => { const transition…" at bounding box center [594, 455] width 611 height 683
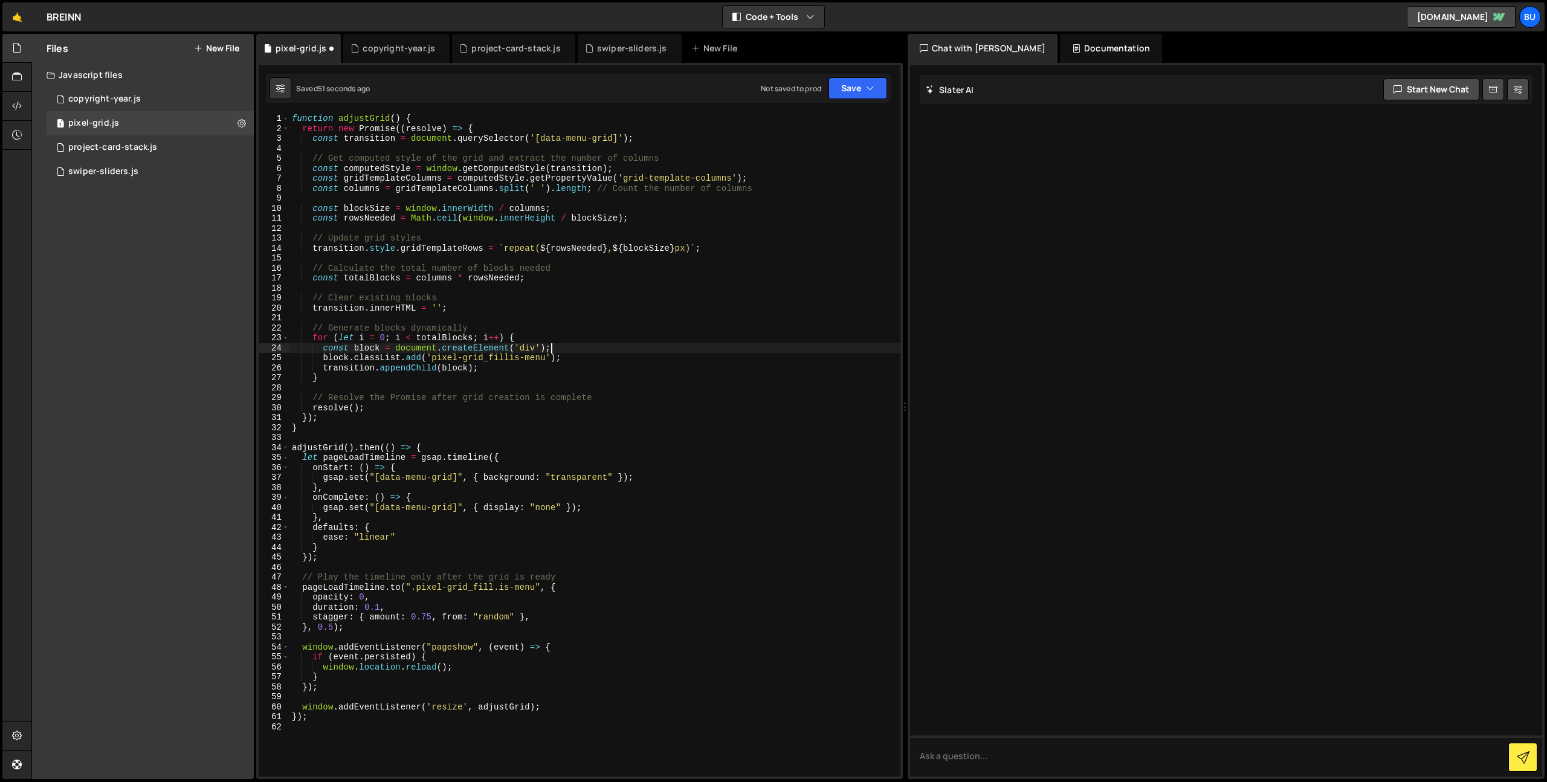
click at [567, 348] on div "function adjustGrid ( ) { return new Promise (( resolve ) => { const transition…" at bounding box center [594, 455] width 611 height 683
drag, startPoint x: 567, startPoint y: 358, endPoint x: 563, endPoint y: 353, distance: 7.3
click at [567, 350] on div "function adjustGrid ( ) { return new Promise (( resolve ) => { const transition…" at bounding box center [594, 455] width 611 height 683
drag, startPoint x: 553, startPoint y: 368, endPoint x: 559, endPoint y: 360, distance: 9.6
click at [553, 368] on div "function adjustGrid ( ) { return new Promise (( resolve ) => { const transition…" at bounding box center [594, 455] width 611 height 683
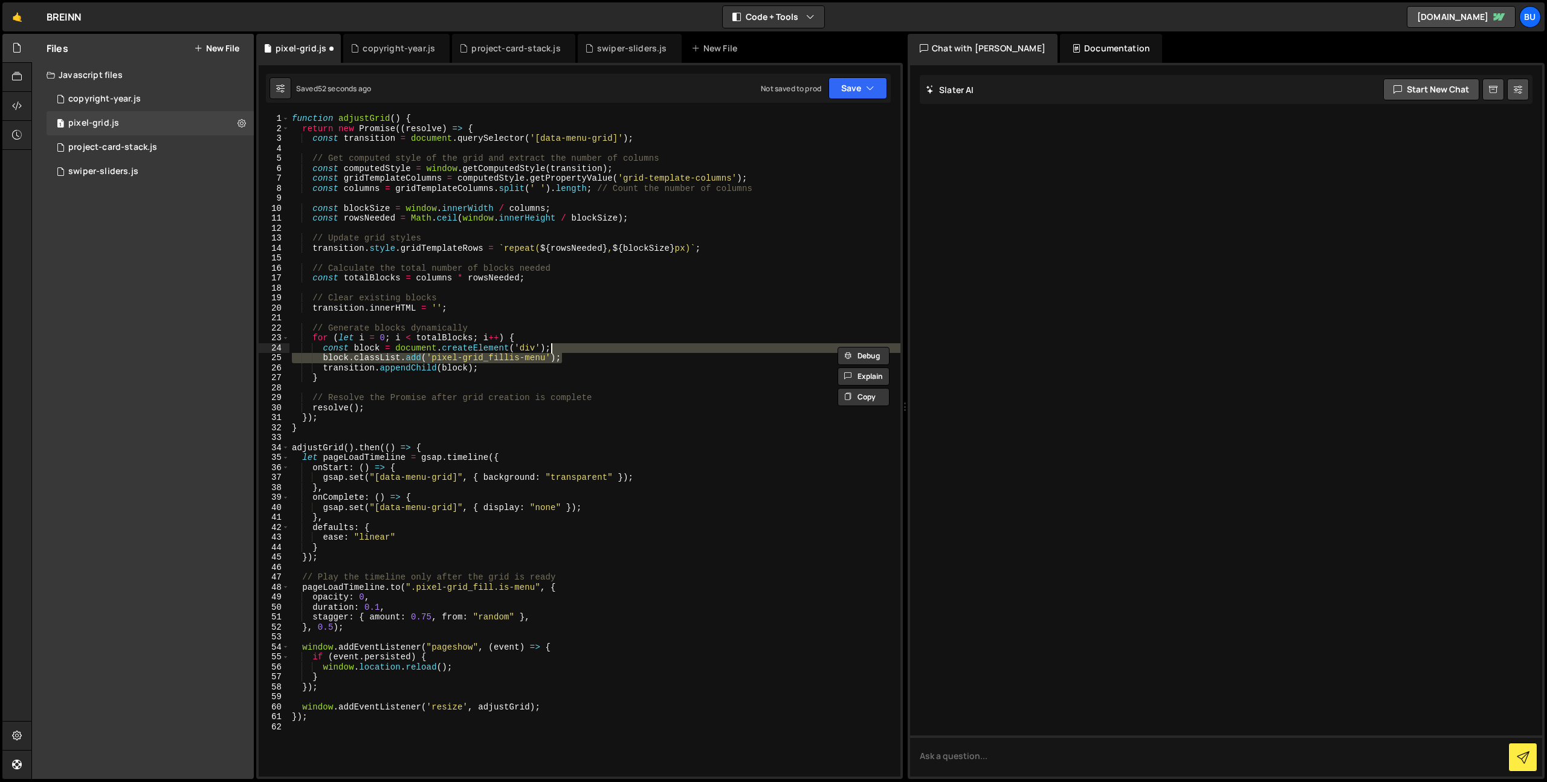
scroll to position [0, 12]
click at [566, 359] on div "function adjustGrid ( ) { return new Promise (( resolve ) => { const transition…" at bounding box center [594, 455] width 611 height 683
click at [586, 361] on div "function adjustGrid ( ) { return new Promise (( resolve ) => { const transition…" at bounding box center [594, 455] width 611 height 683
click at [487, 356] on div "function adjustGrid ( ) { return new Promise (( resolve ) => { const transition…" at bounding box center [594, 455] width 611 height 683
click at [527, 359] on div "function adjustGrid ( ) { return new Promise (( resolve ) => { const transition…" at bounding box center [594, 455] width 611 height 683
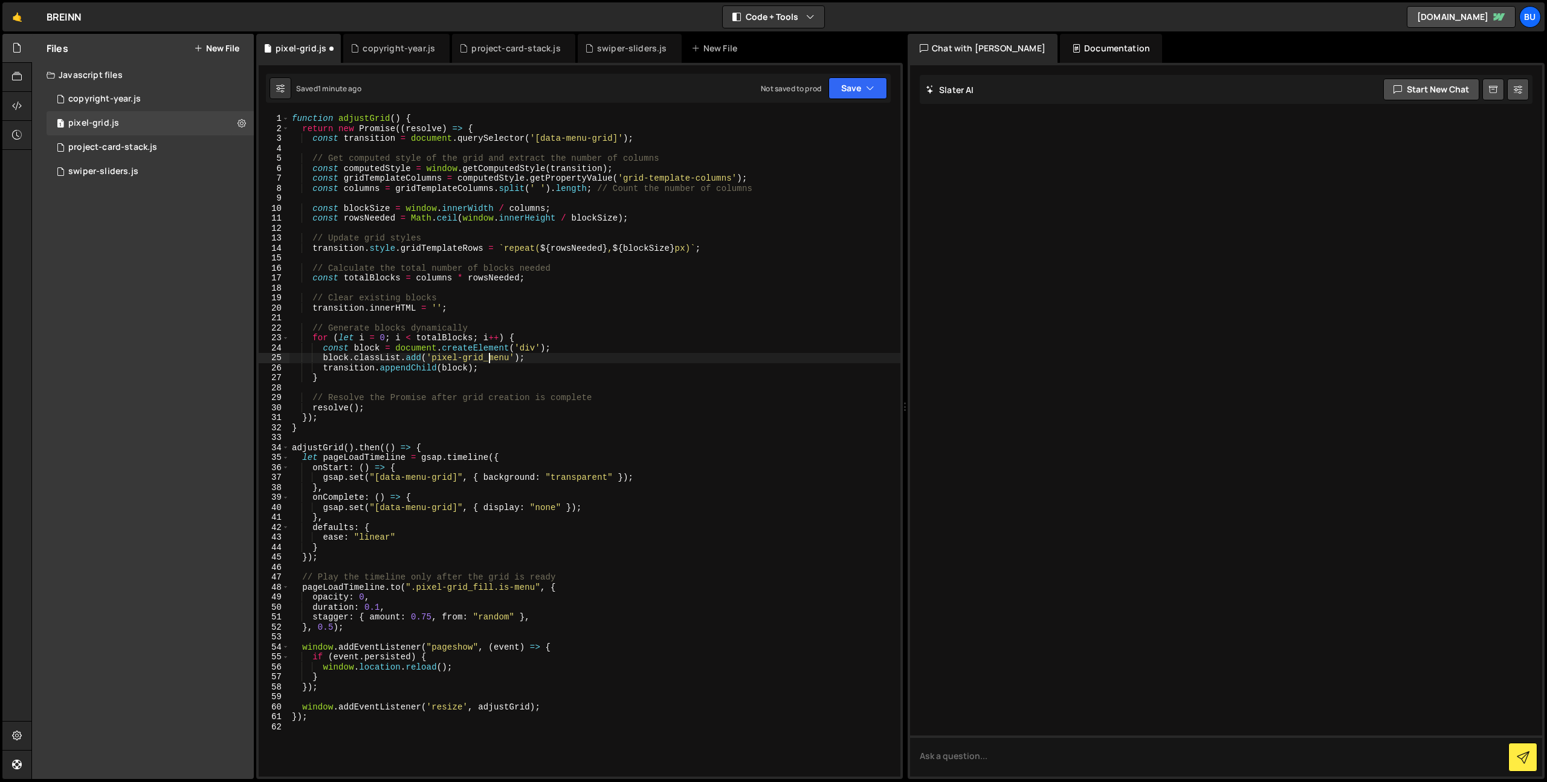
drag, startPoint x: 628, startPoint y: 344, endPoint x: 721, endPoint y: 241, distance: 138.6
click at [628, 344] on div "function adjustGrid ( ) { return new Promise (( resolve ) => { const transition…" at bounding box center [594, 455] width 611 height 683
drag, startPoint x: 874, startPoint y: 90, endPoint x: 863, endPoint y: 100, distance: 14.5
click at [872, 90] on icon "button" at bounding box center [870, 88] width 8 height 12
click at [853, 117] on div "Save to Staging S" at bounding box center [817, 118] width 126 height 12
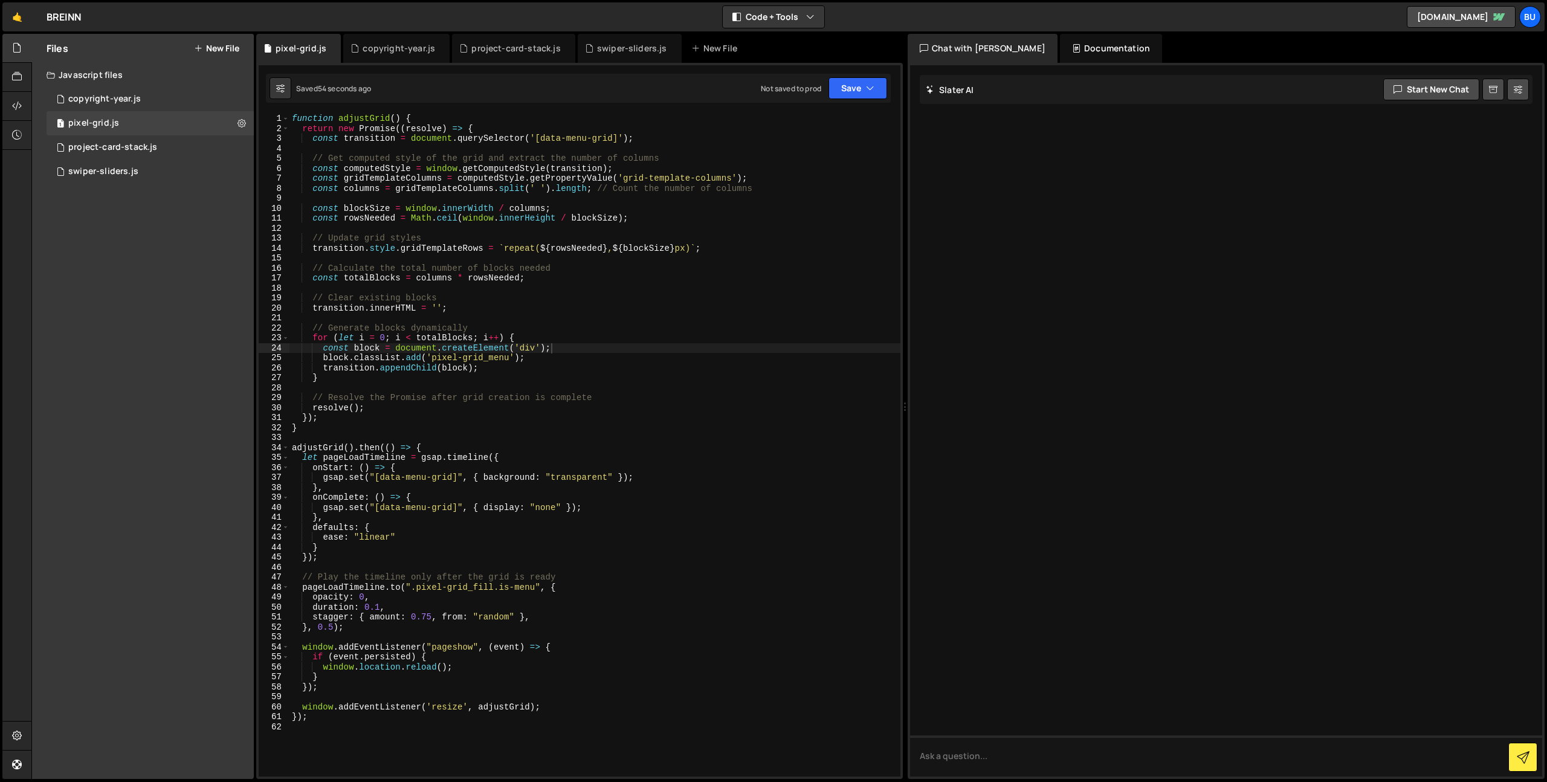
click at [550, 344] on div "function adjustGrid ( ) { return new Promise (( resolve ) => { const transition…" at bounding box center [594, 455] width 611 height 683
click at [456, 356] on div "function adjustGrid ( ) { return new Promise (( resolve ) => { const transition…" at bounding box center [594, 455] width 611 height 683
click at [439, 356] on div "function adjustGrid ( ) { return new Promise (( resolve ) => { const transition…" at bounding box center [594, 445] width 611 height 663
drag, startPoint x: 439, startPoint y: 356, endPoint x: 497, endPoint y: 350, distance: 58.3
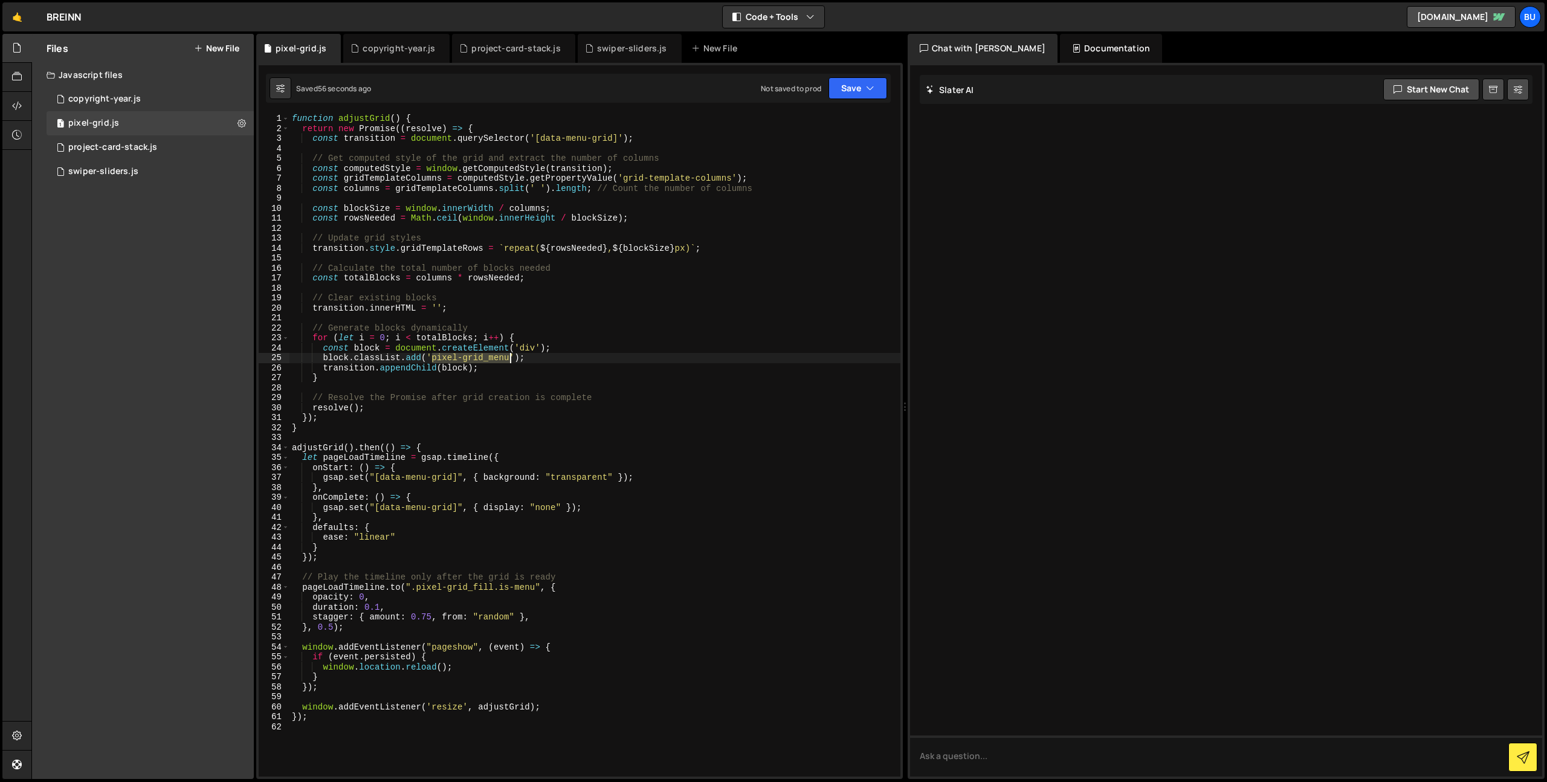
click at [499, 355] on div "function adjustGrid ( ) { return new Promise (( resolve ) => { const transition…" at bounding box center [594, 455] width 611 height 683
paste textarea
click at [755, 274] on div "function adjustGrid ( ) { return new Promise (( resolve ) => { const transition…" at bounding box center [594, 455] width 611 height 683
click at [876, 84] on button "Save" at bounding box center [857, 88] width 59 height 22
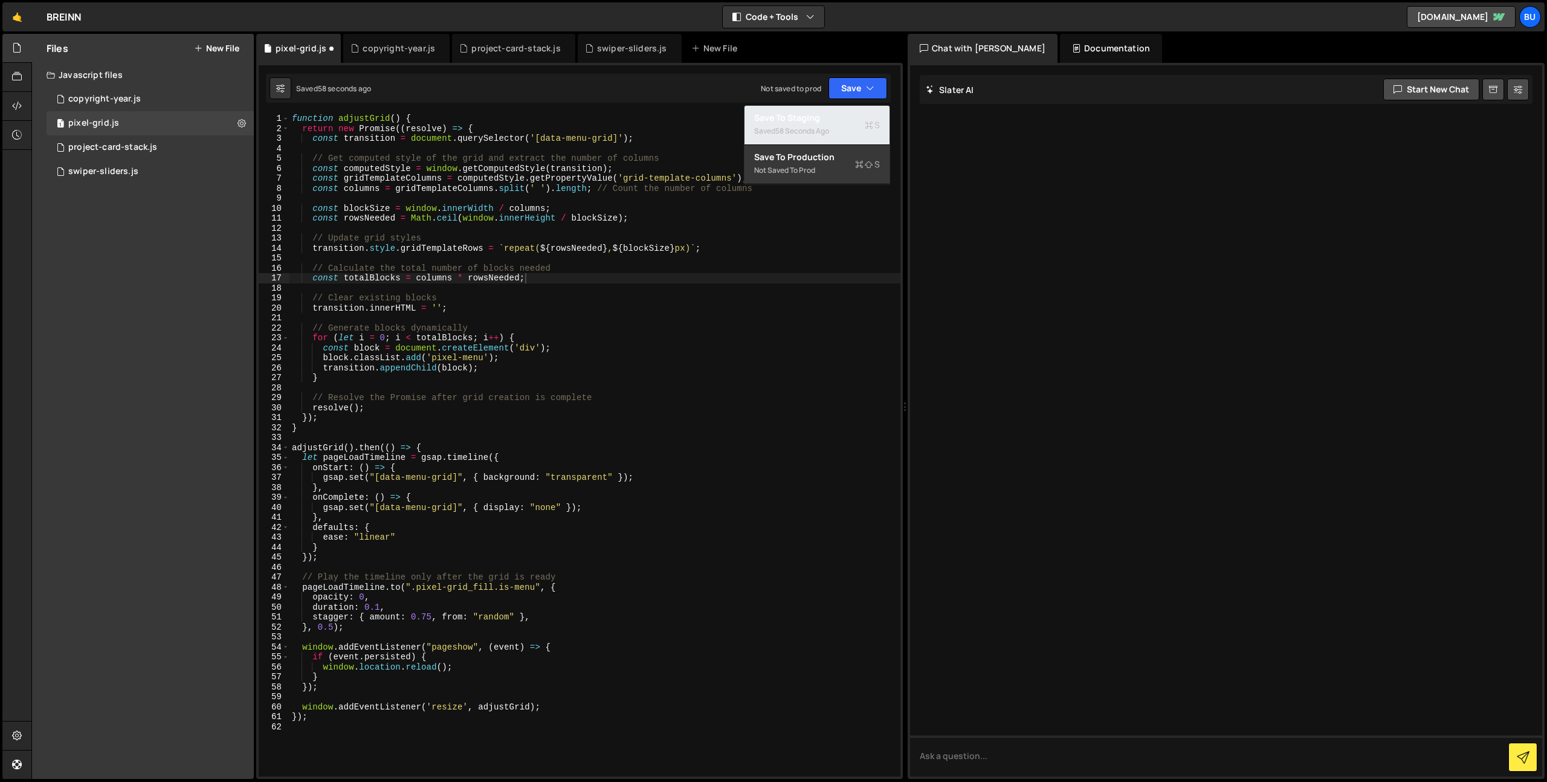
click at [818, 129] on div "58 seconds ago" at bounding box center [802, 131] width 54 height 10
click at [688, 217] on div "function adjustGrid ( ) { return new Promise (( resolve ) => { const transition…" at bounding box center [594, 455] width 611 height 683
click at [508, 356] on div "function adjustGrid ( ) { return new Promise (( resolve ) => { const transition…" at bounding box center [594, 455] width 611 height 683
click at [476, 399] on div "function adjustGrid ( ) { return new Promise (( resolve ) => { const transition…" at bounding box center [594, 455] width 611 height 683
click at [459, 417] on div "function adjustGrid ( ) { return new Promise (( resolve ) => { const transition…" at bounding box center [594, 455] width 611 height 683
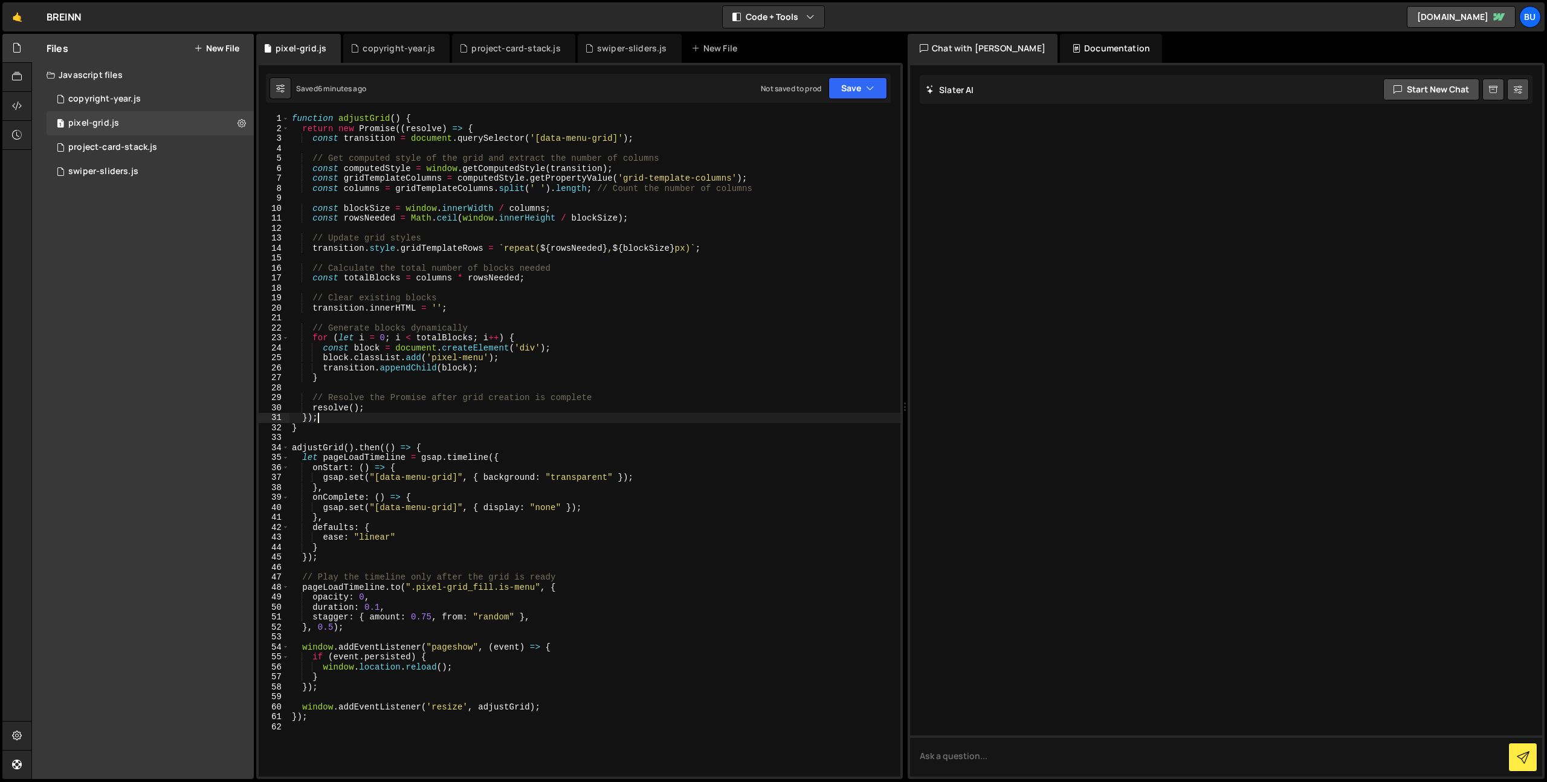
scroll to position [0, 1]
click at [448, 431] on div "function adjustGrid ( ) { return new Promise (( resolve ) => { const transition…" at bounding box center [594, 455] width 611 height 683
type textarea "}"
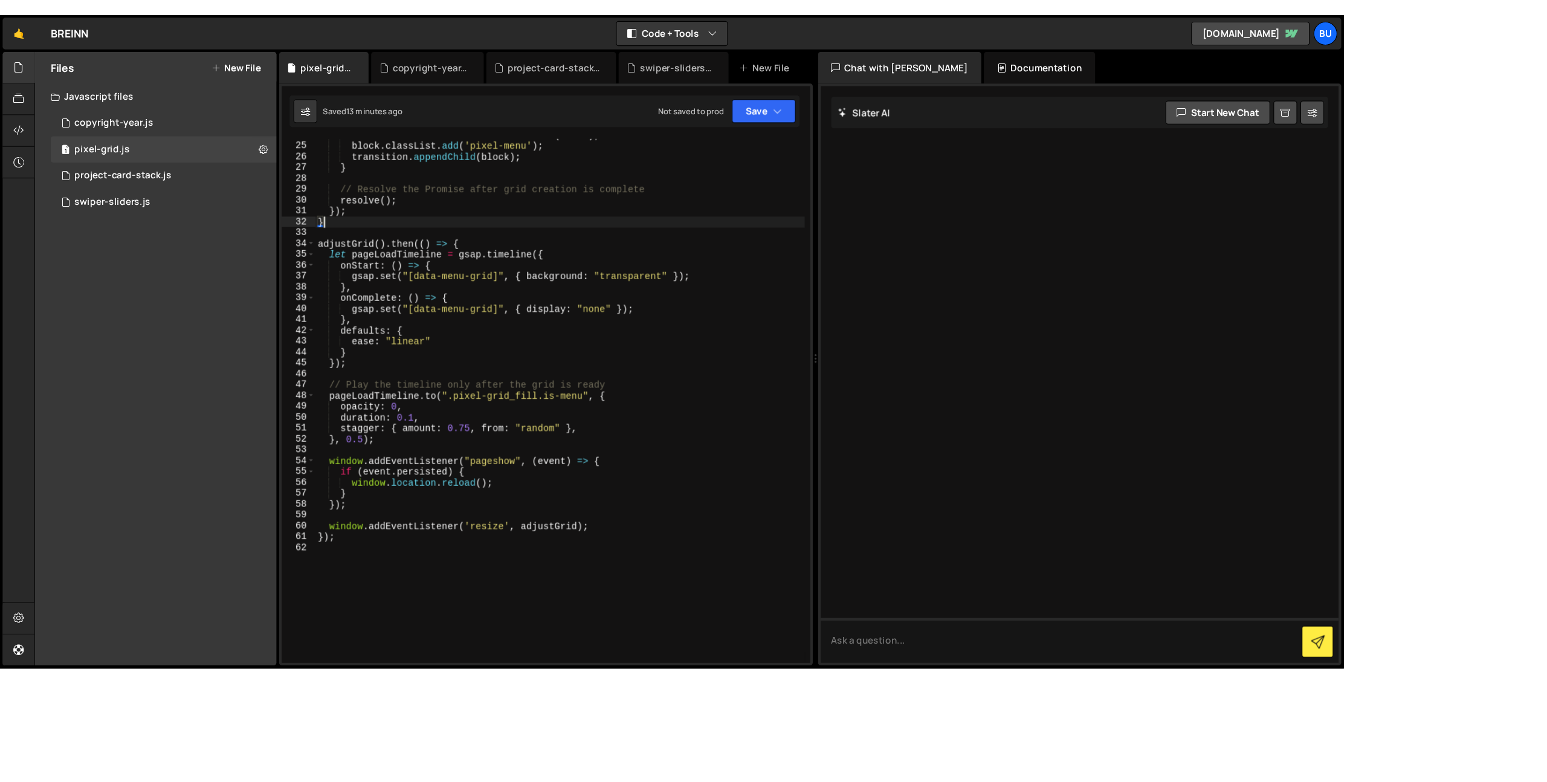
scroll to position [237, 0]
